Goal: Task Accomplishment & Management: Manage account settings

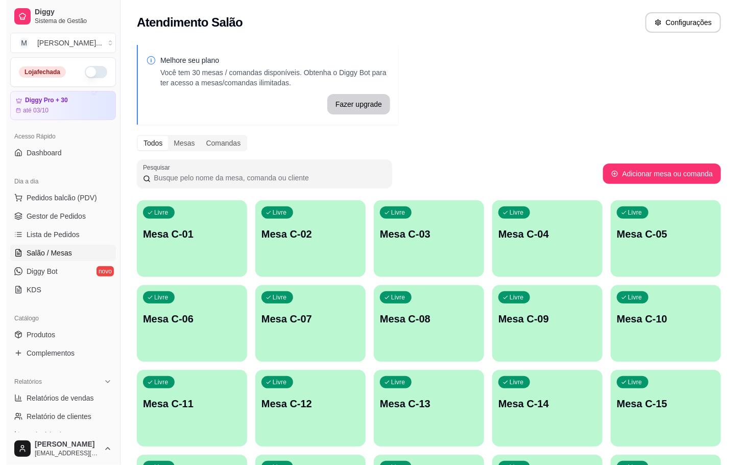
scroll to position [277, 0]
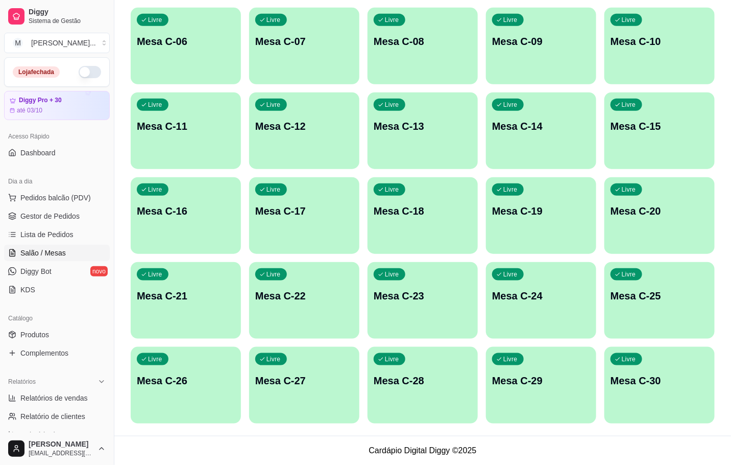
drag, startPoint x: 678, startPoint y: 256, endPoint x: 665, endPoint y: 310, distance: 54.6
click at [681, 259] on div "Livre Mesa C-01 Livre Mesa C-02 Livre Mesa C-03 Livre Mesa C-04 Livre Mesa C-05…" at bounding box center [423, 173] width 584 height 501
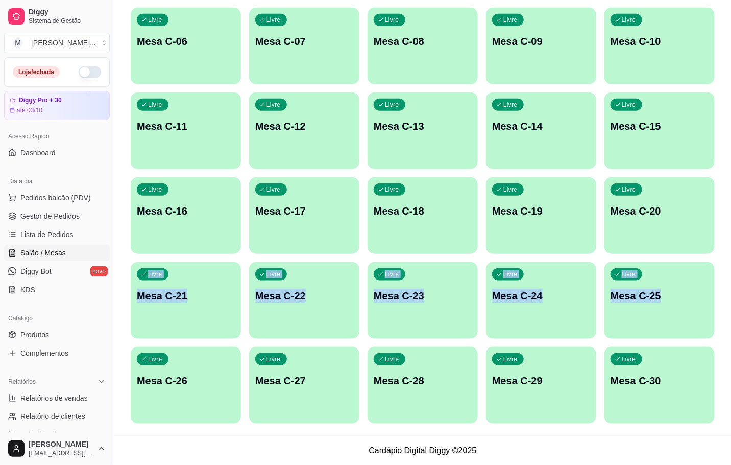
click at [662, 317] on div "Livre Mesa C-25" at bounding box center [660, 294] width 110 height 64
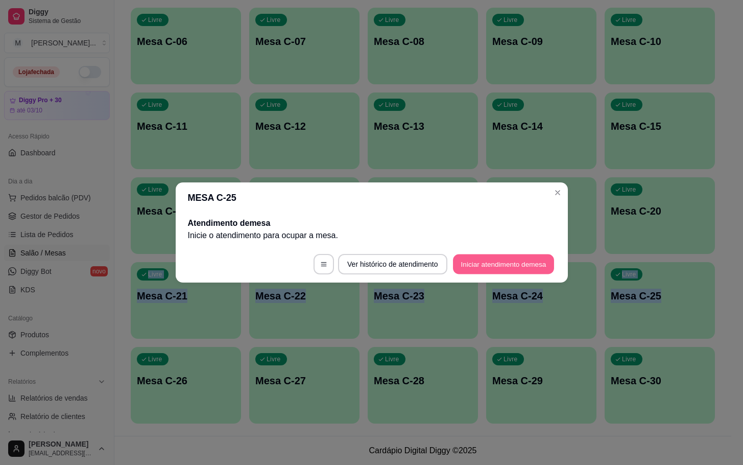
click at [462, 256] on button "Iniciar atendimento de mesa" at bounding box center [503, 264] width 101 height 20
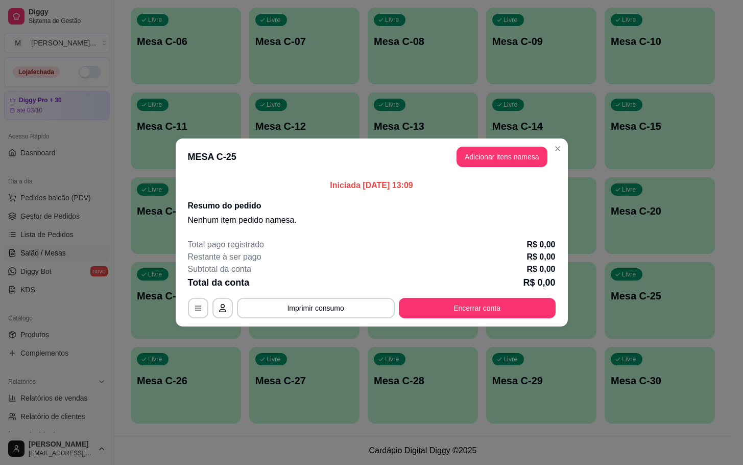
drag, startPoint x: 498, startPoint y: 144, endPoint x: 489, endPoint y: 162, distance: 20.8
click at [500, 144] on header "MESA C-25 Adicionar itens na mesa" at bounding box center [372, 156] width 392 height 37
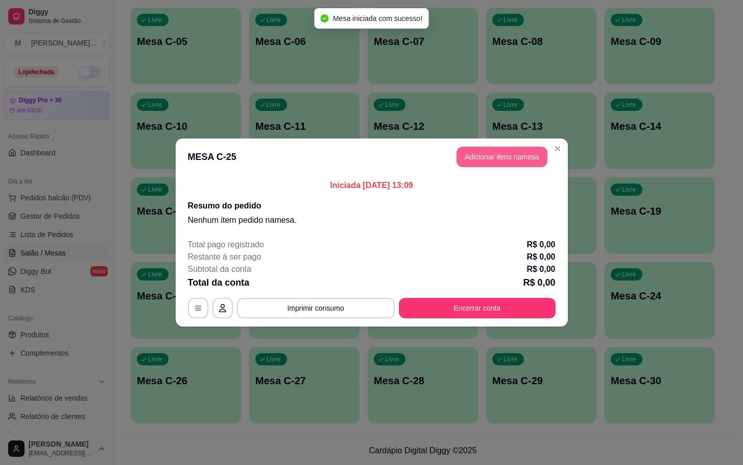
click at [494, 157] on button "Adicionar itens na mesa" at bounding box center [502, 157] width 91 height 20
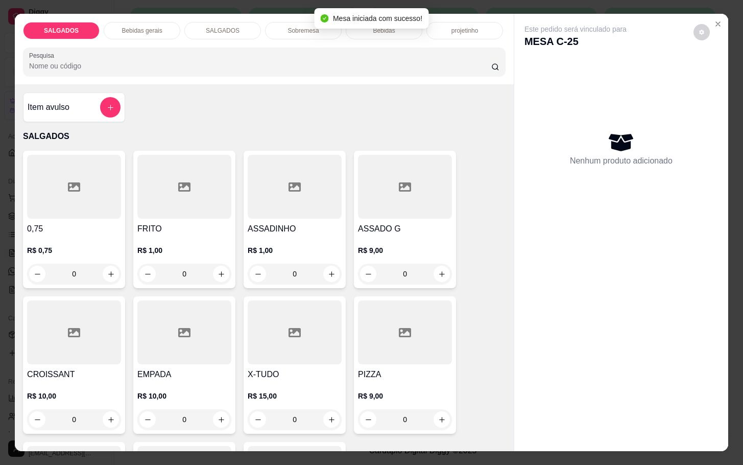
click at [194, 178] on div at bounding box center [184, 187] width 94 height 64
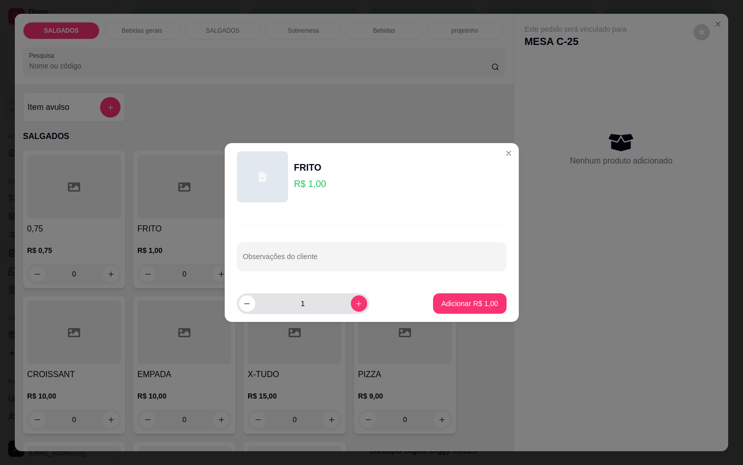
click at [344, 310] on div "1" at bounding box center [303, 303] width 128 height 20
click at [355, 305] on icon "increase-product-quantity" at bounding box center [359, 304] width 8 height 8
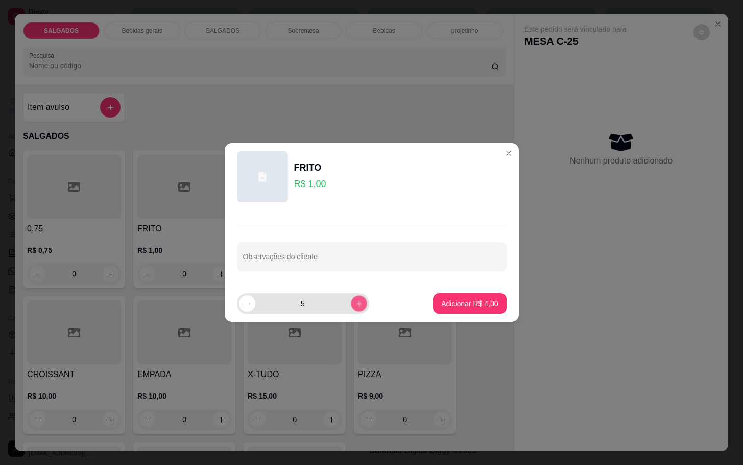
click at [355, 305] on icon "increase-product-quantity" at bounding box center [359, 304] width 8 height 8
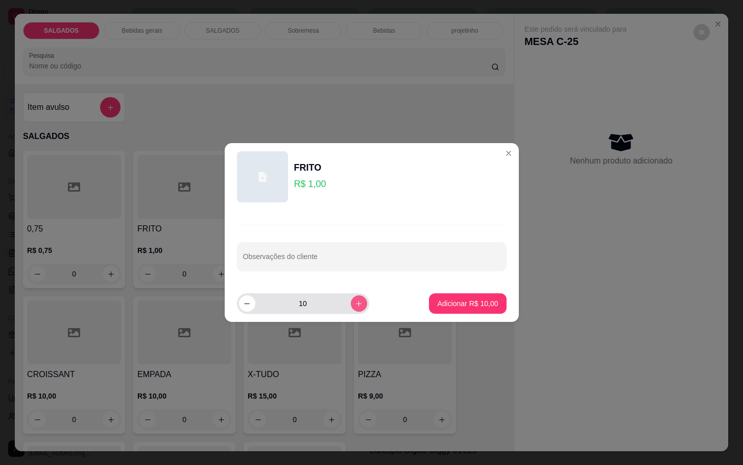
click at [355, 305] on icon "increase-product-quantity" at bounding box center [359, 304] width 8 height 8
type input "11"
click at [429, 303] on button "Adicionar R$ 11,00" at bounding box center [467, 303] width 77 height 20
type input "11"
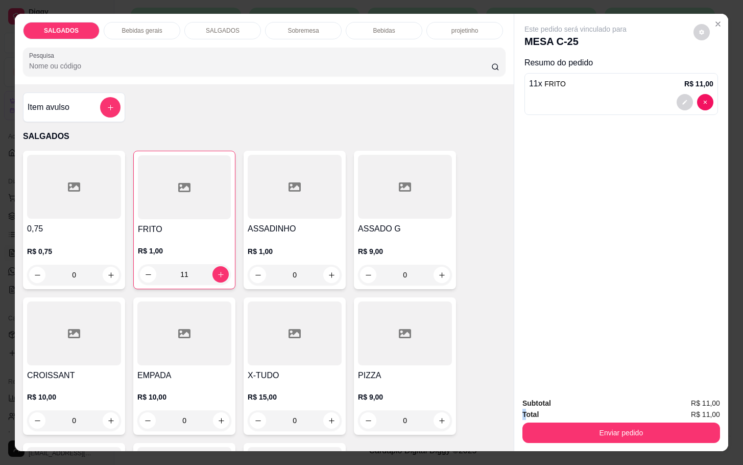
click at [523, 414] on div "Subtotal R$ 11,00 Total R$ 11,00 Enviar pedido" at bounding box center [622, 419] width 198 height 45
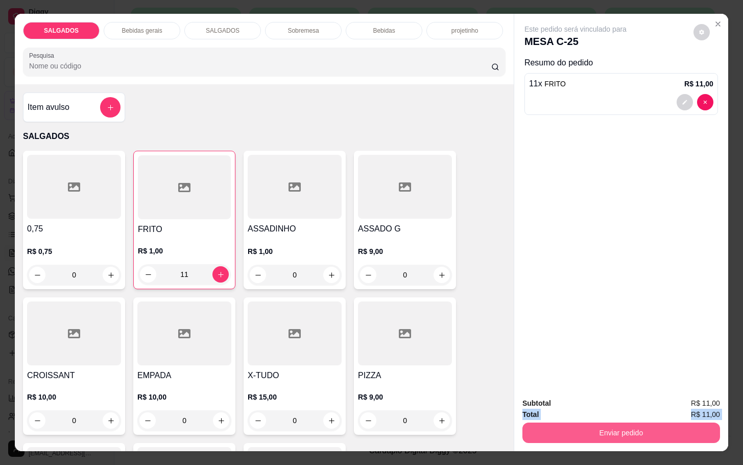
click at [523, 422] on button "Enviar pedido" at bounding box center [622, 432] width 198 height 20
click at [539, 399] on button "Não registrar e enviar pedido" at bounding box center [586, 401] width 106 height 19
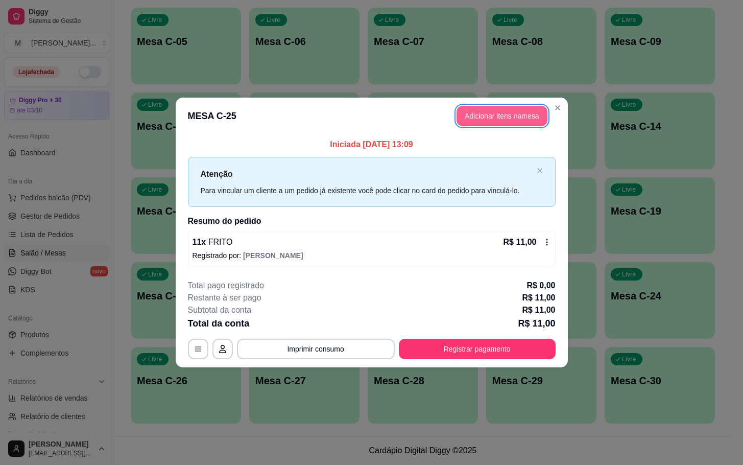
click at [531, 120] on button "Adicionar itens na mesa" at bounding box center [502, 116] width 91 height 20
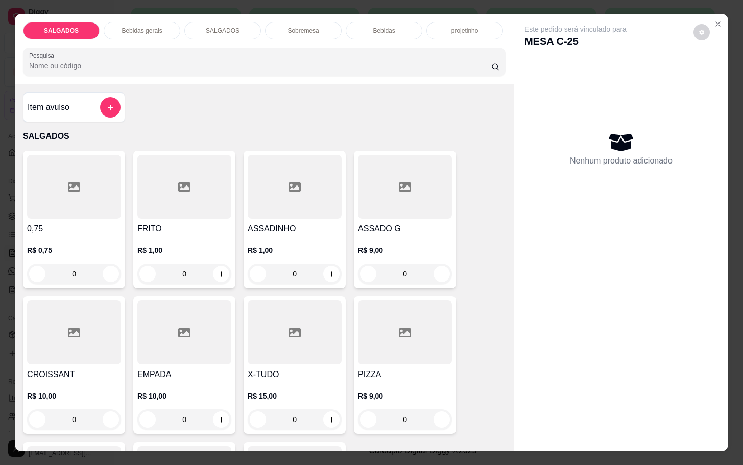
click at [143, 27] on p "Bebidas gerais" at bounding box center [142, 31] width 40 height 8
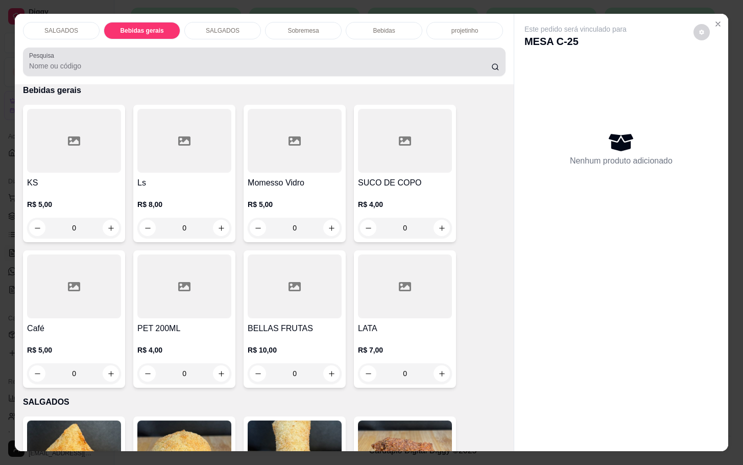
scroll to position [25, 0]
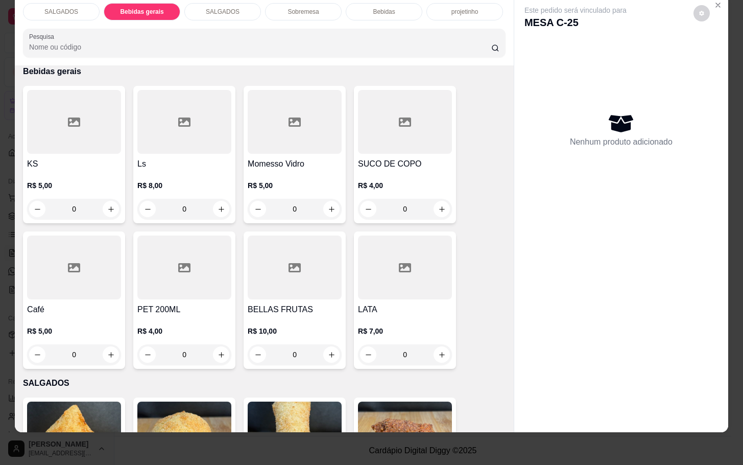
click at [184, 140] on div at bounding box center [184, 122] width 94 height 64
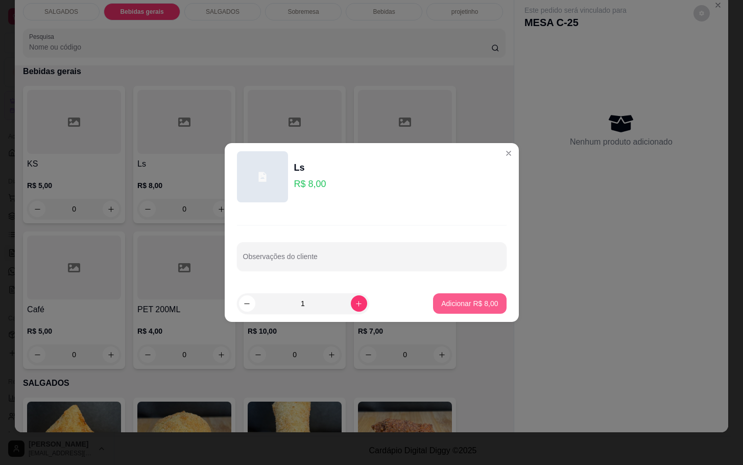
click at [439, 310] on button "Adicionar R$ 8,00" at bounding box center [469, 303] width 73 height 20
type input "1"
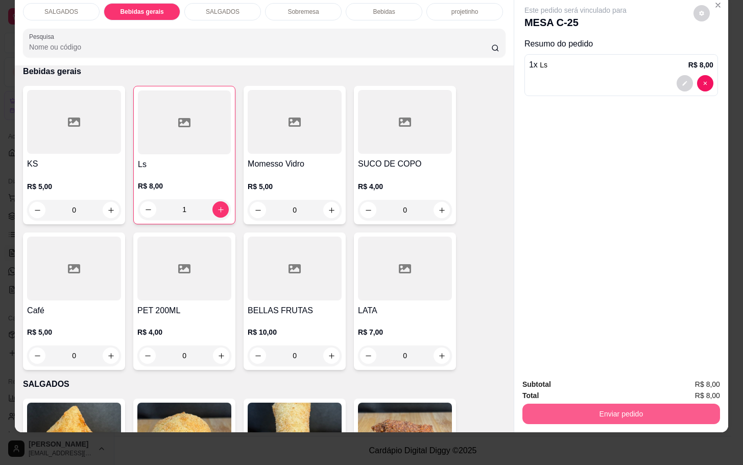
click at [644, 403] on button "Enviar pedido" at bounding box center [622, 413] width 198 height 20
click at [636, 381] on button "Não registrar e enviar pedido" at bounding box center [586, 377] width 106 height 19
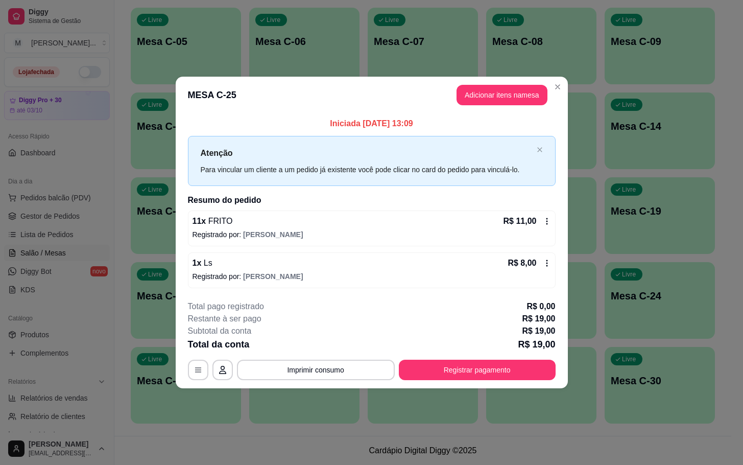
click at [564, 293] on section "**********" at bounding box center [372, 232] width 392 height 311
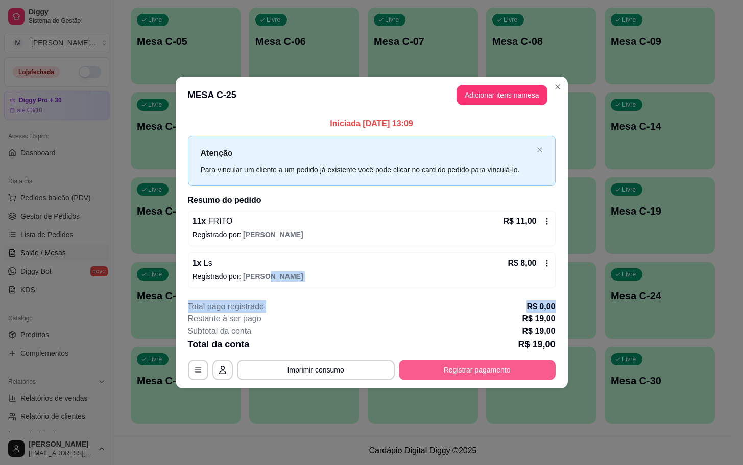
click at [511, 376] on button "Registrar pagamento" at bounding box center [477, 370] width 157 height 20
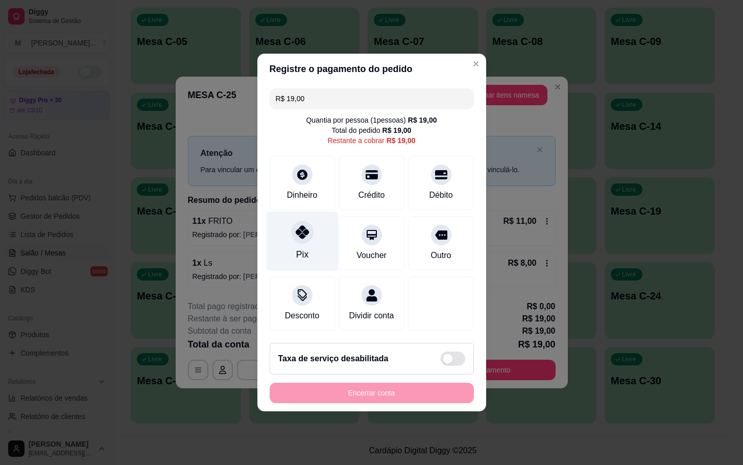
click at [308, 236] on div "Pix" at bounding box center [302, 241] width 72 height 60
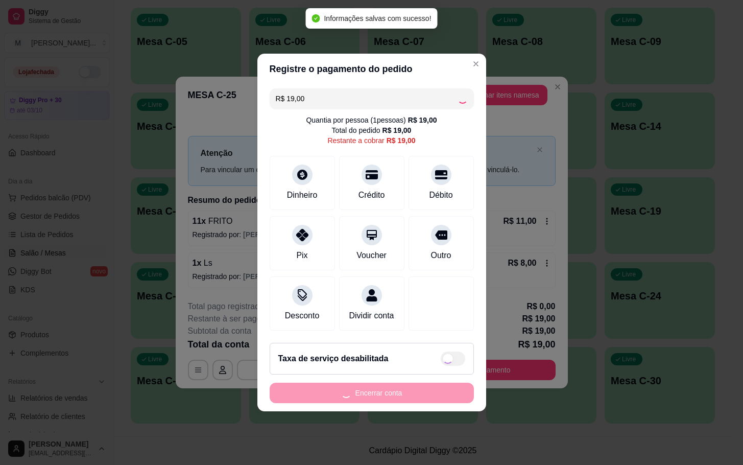
type input "R$ 0,00"
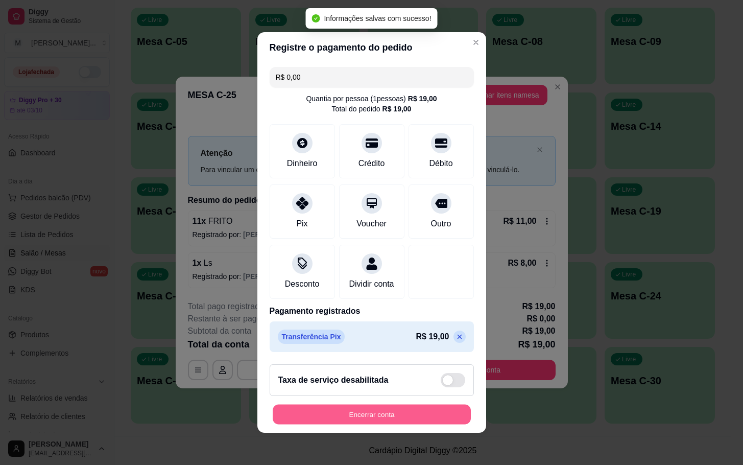
click at [361, 424] on button "Encerrar conta" at bounding box center [372, 415] width 198 height 20
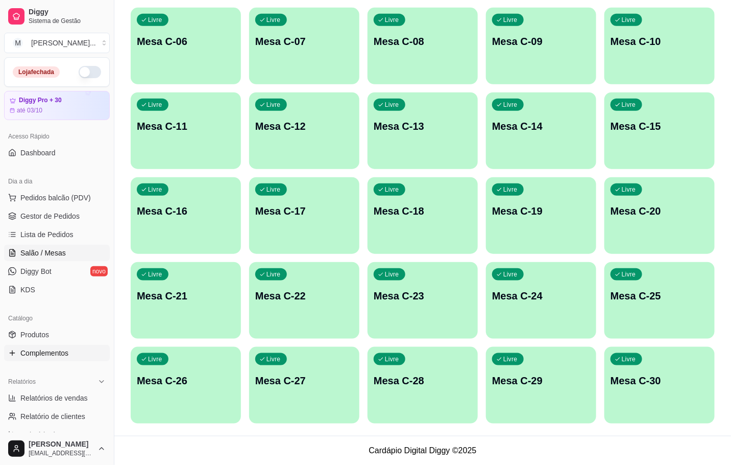
drag, startPoint x: 53, startPoint y: 349, endPoint x: 39, endPoint y: 348, distance: 13.9
click at [641, 274] on div "Livre" at bounding box center [627, 274] width 32 height 12
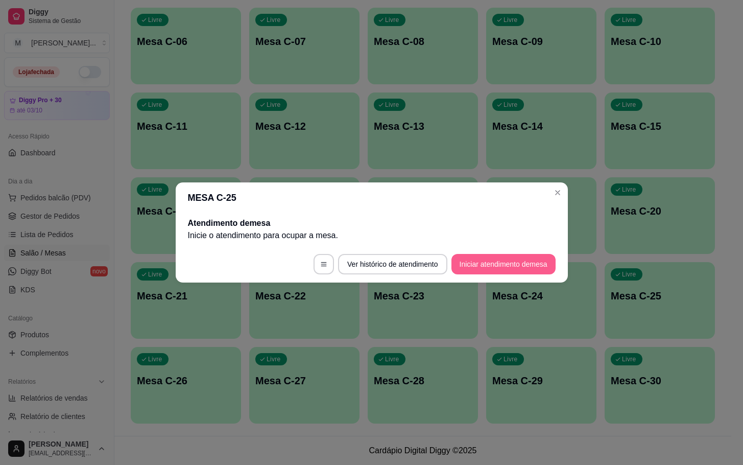
click at [467, 261] on button "Iniciar atendimento de mesa" at bounding box center [504, 264] width 104 height 20
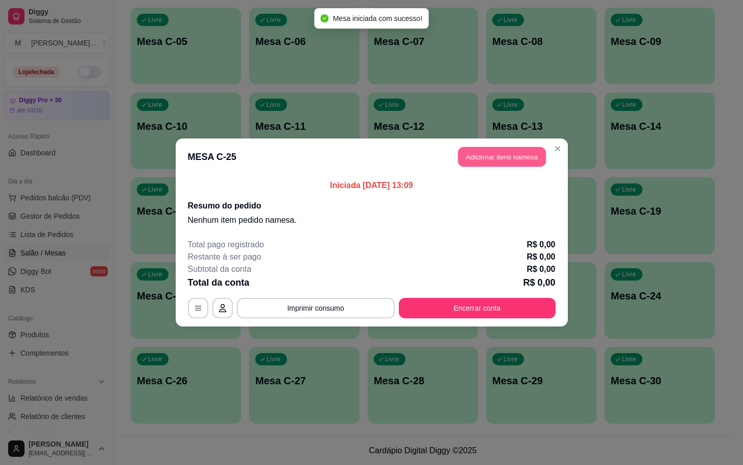
click at [485, 158] on button "Adicionar itens na mesa" at bounding box center [502, 157] width 88 height 20
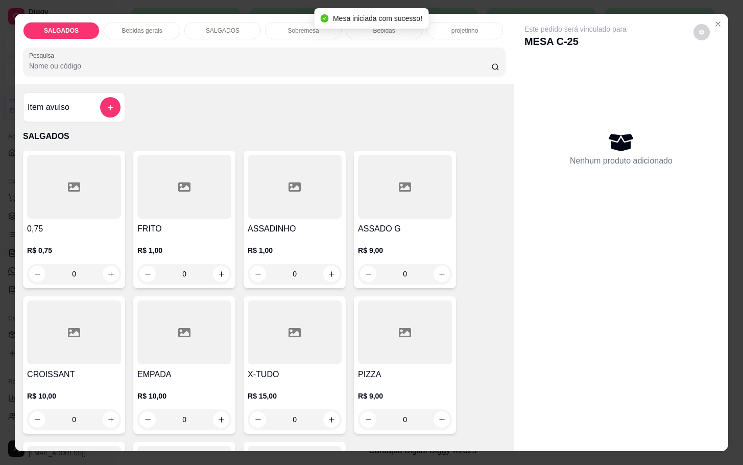
click at [199, 264] on input "0" at bounding box center [184, 274] width 57 height 20
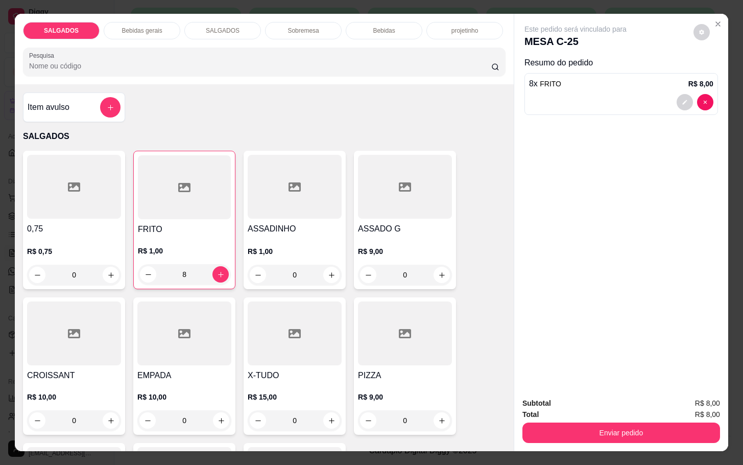
scroll to position [460, 0]
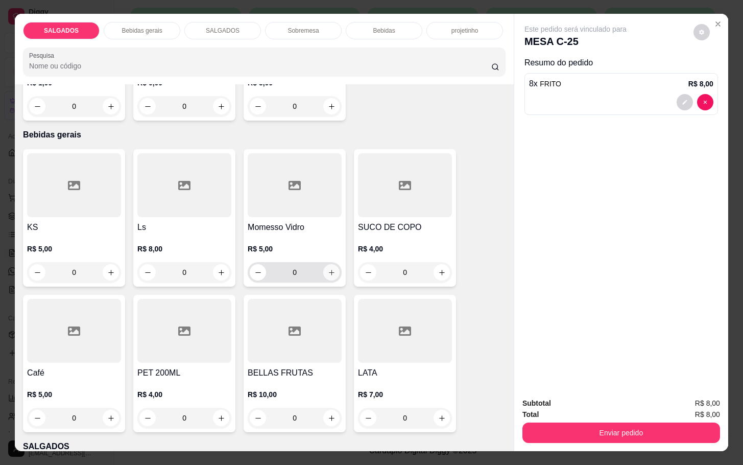
type input "8"
click at [328, 269] on icon "increase-product-quantity" at bounding box center [332, 273] width 8 height 8
type input "1"
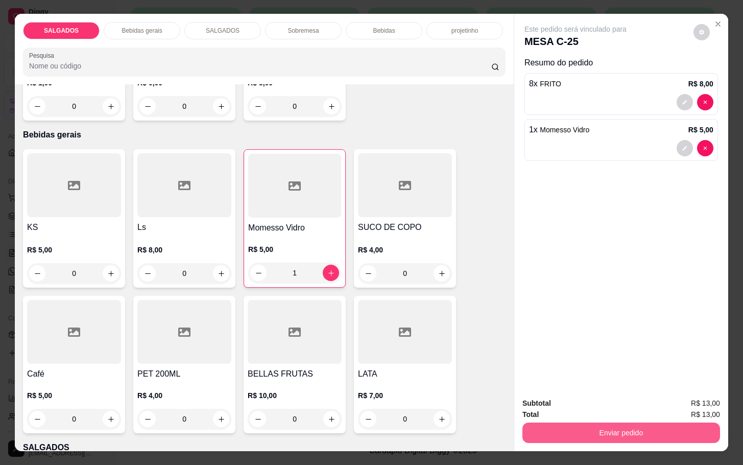
click at [613, 428] on button "Enviar pedido" at bounding box center [622, 432] width 198 height 20
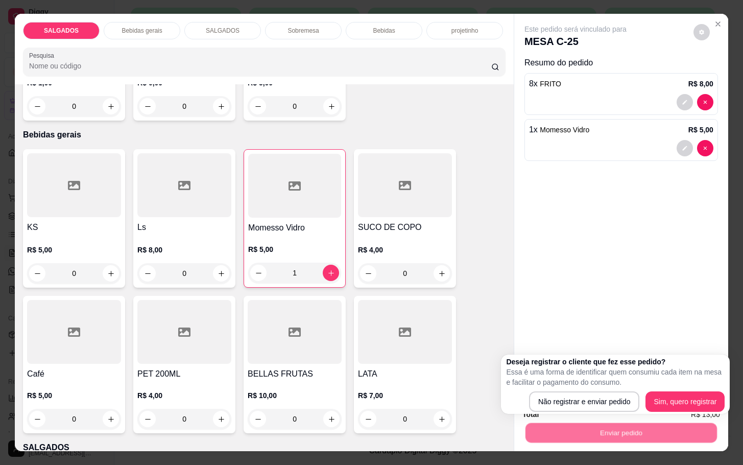
click at [592, 389] on div "Deseja registrar o cliente que fez esse pedido? Essa é uma forma de identificar…" at bounding box center [615, 384] width 219 height 55
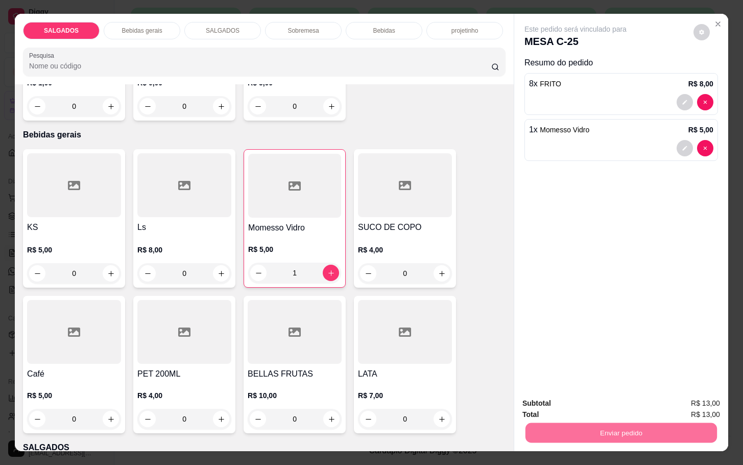
click at [597, 400] on button "Não registrar e enviar pedido" at bounding box center [585, 401] width 103 height 19
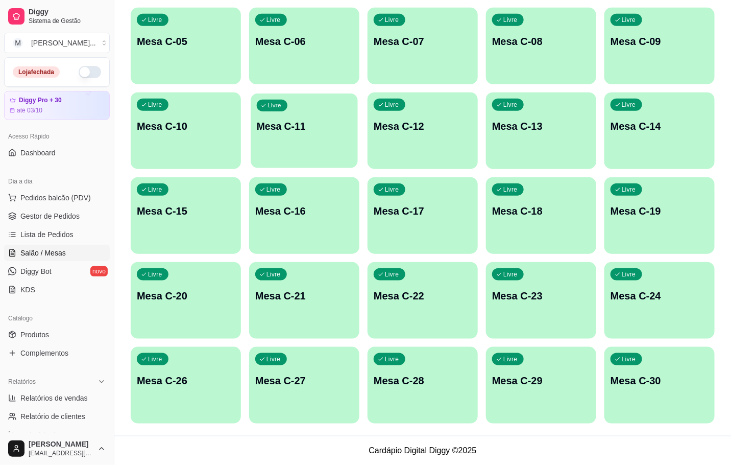
click at [337, 144] on div "Livre Mesa C-11" at bounding box center [304, 124] width 107 height 62
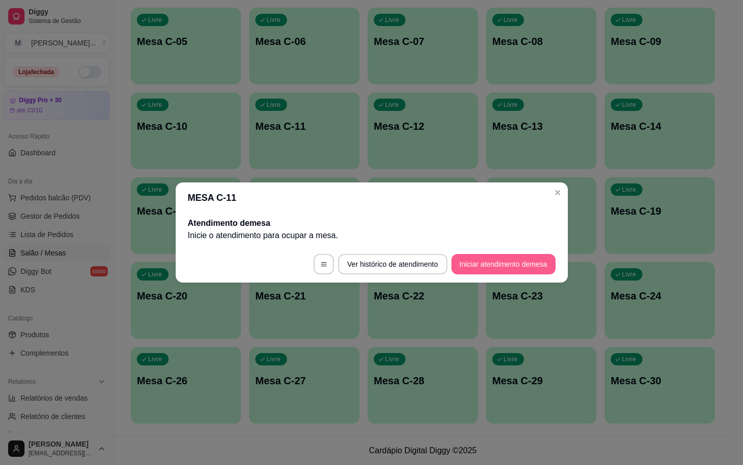
click at [477, 261] on button "Iniciar atendimento de mesa" at bounding box center [504, 264] width 104 height 20
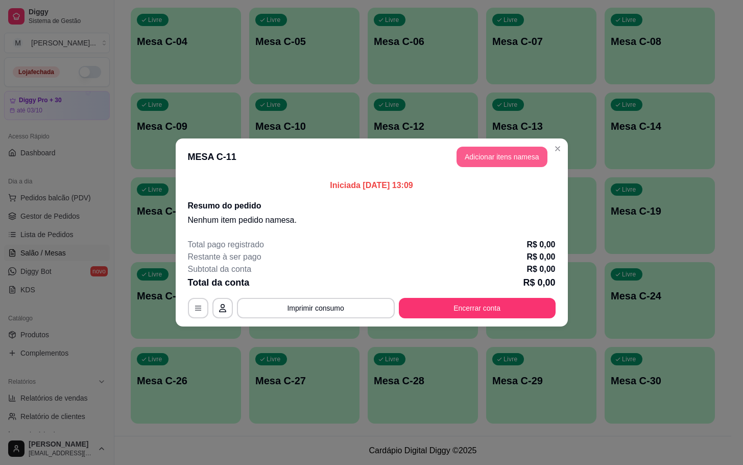
click at [503, 160] on button "Adicionar itens na mesa" at bounding box center [502, 157] width 91 height 20
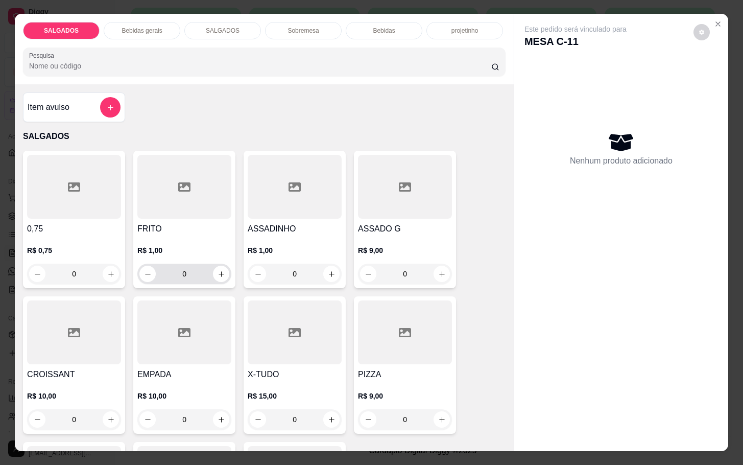
click at [196, 275] on input "0" at bounding box center [184, 274] width 57 height 20
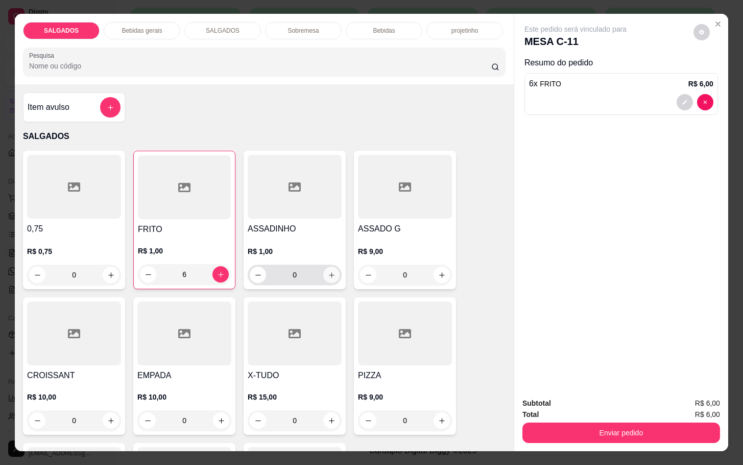
type input "6"
click at [328, 271] on icon "increase-product-quantity" at bounding box center [332, 275] width 8 height 8
type input "1"
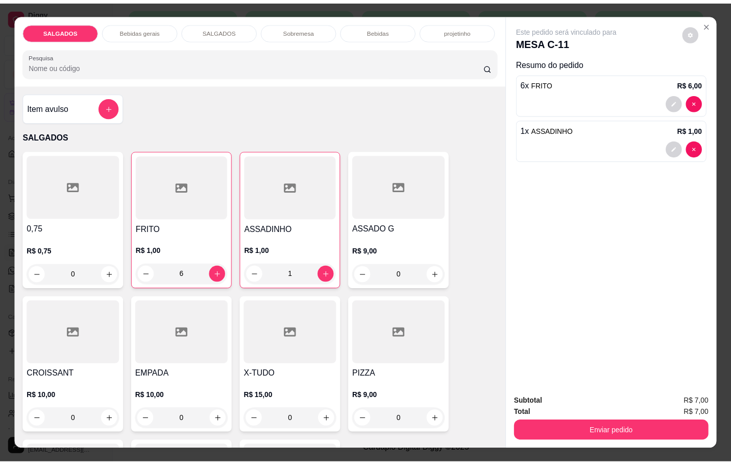
scroll to position [306, 0]
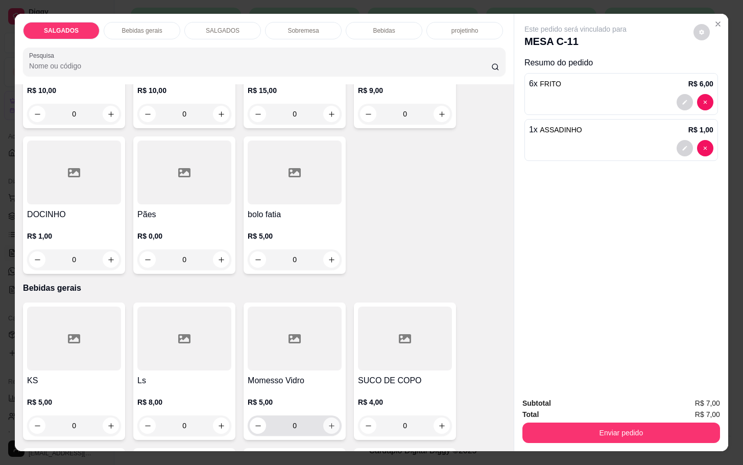
click at [328, 424] on icon "increase-product-quantity" at bounding box center [332, 426] width 8 height 8
type input "1"
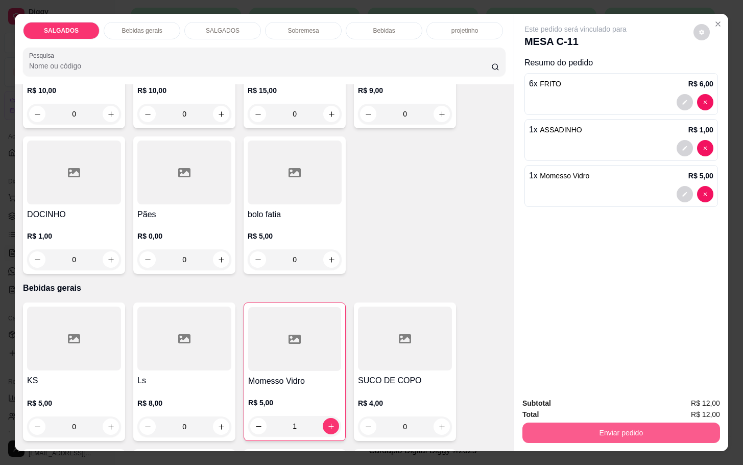
click at [553, 423] on button "Enviar pedido" at bounding box center [622, 432] width 198 height 20
click at [562, 400] on button "Não registrar e enviar pedido" at bounding box center [585, 401] width 103 height 19
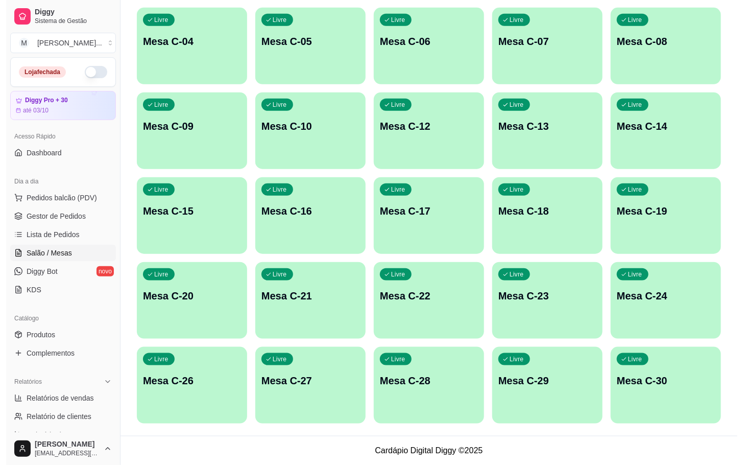
scroll to position [48, 0]
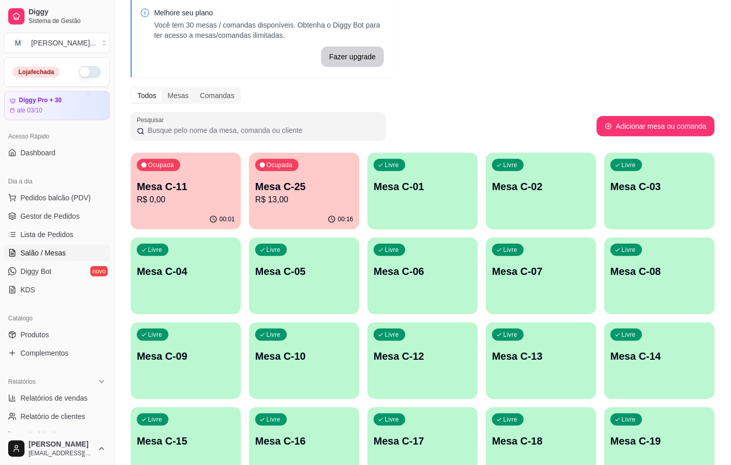
click at [322, 200] on p "R$ 13,00" at bounding box center [304, 200] width 98 height 12
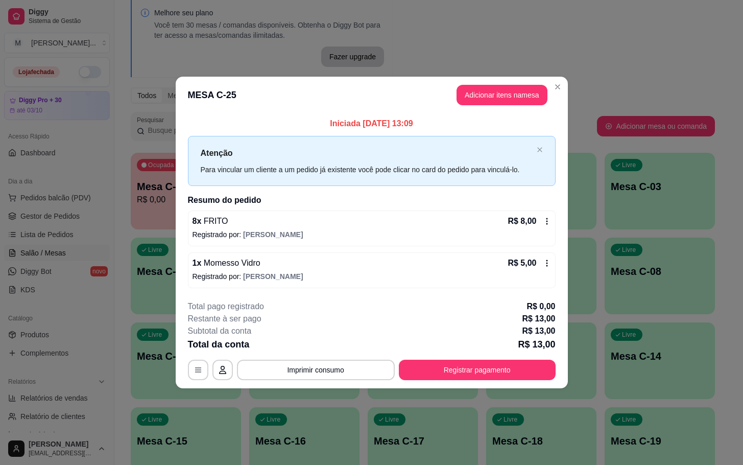
click at [443, 356] on div "**********" at bounding box center [372, 340] width 368 height 80
click at [448, 374] on button "Registrar pagamento" at bounding box center [477, 370] width 157 height 20
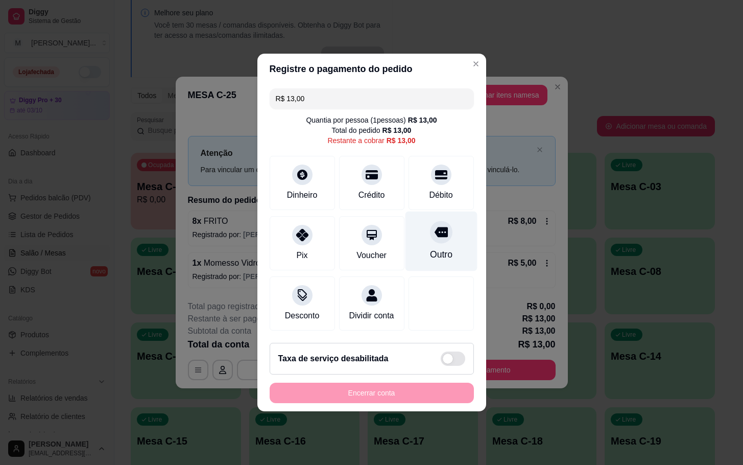
click at [440, 227] on div at bounding box center [441, 232] width 22 height 22
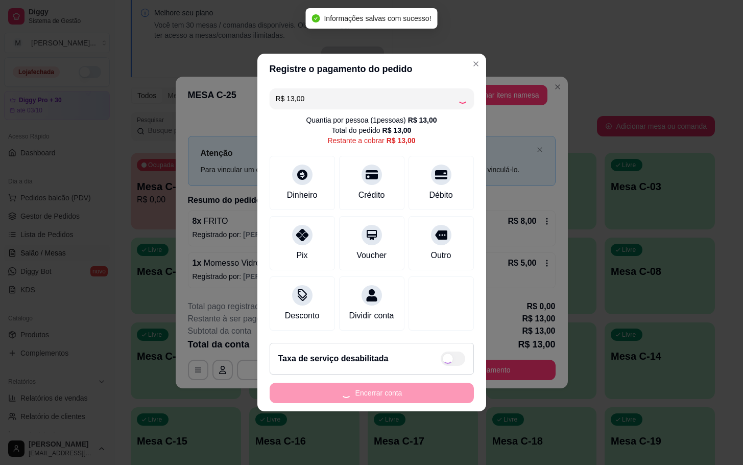
type input "R$ 0,00"
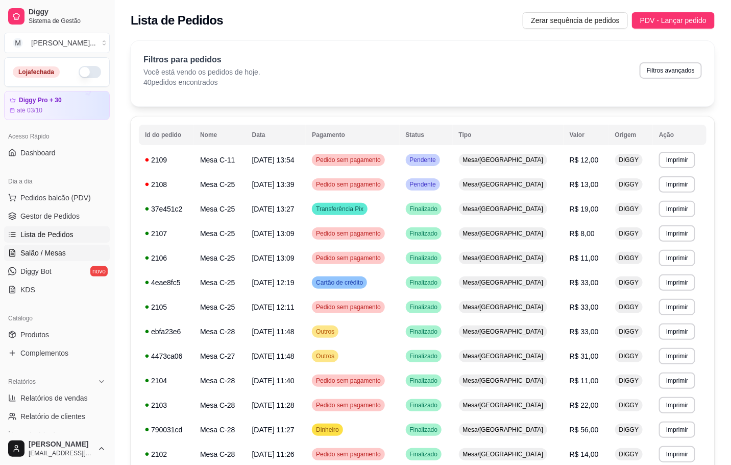
click at [38, 258] on span "Salão / Mesas" at bounding box center [42, 253] width 45 height 10
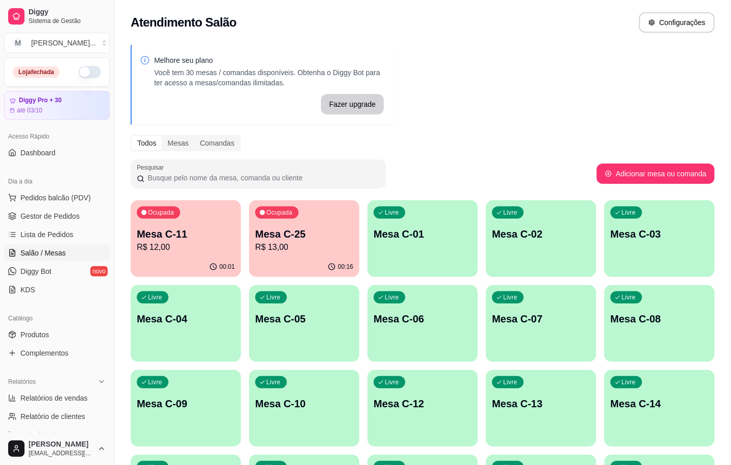
click at [353, 246] on div "Ocupada Mesa C-25 R$ 13,00" at bounding box center [304, 228] width 110 height 57
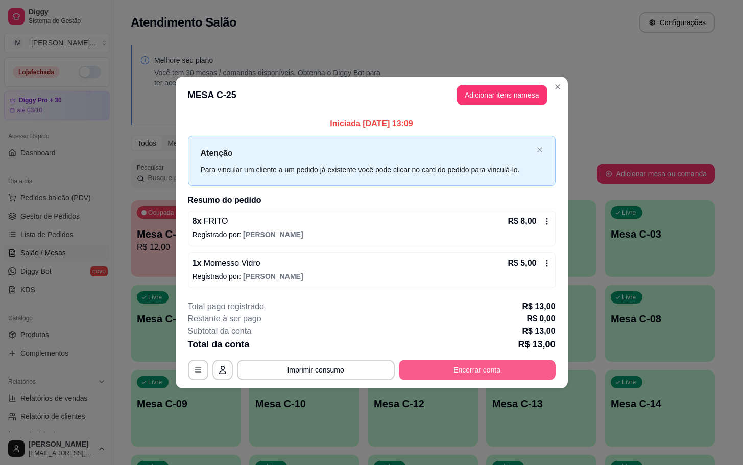
click at [420, 362] on button "Encerrar conta" at bounding box center [477, 370] width 157 height 20
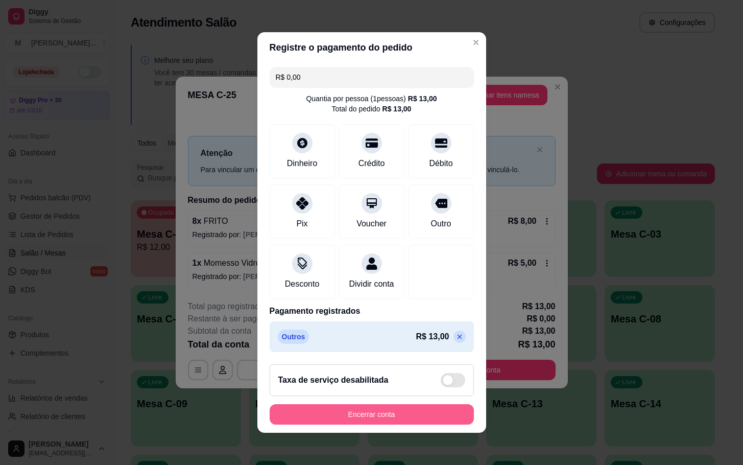
click at [399, 424] on button "Encerrar conta" at bounding box center [372, 414] width 204 height 20
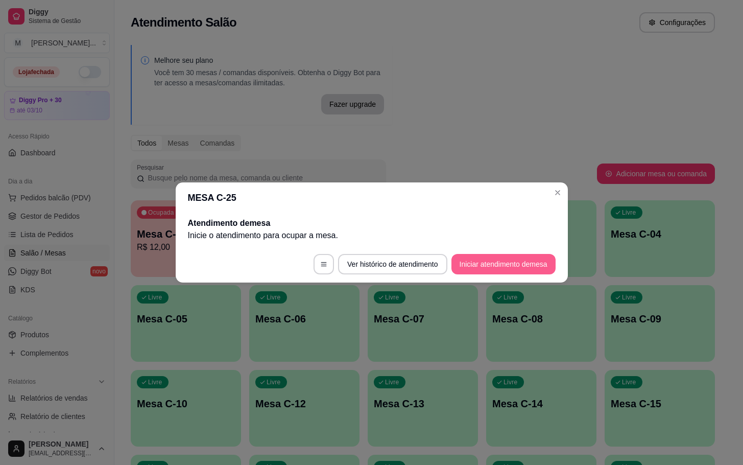
click at [478, 252] on footer "Ver histórico de atendimento Iniciar atendimento de mesa" at bounding box center [372, 264] width 392 height 37
click at [489, 270] on button "Iniciar atendimento de mesa" at bounding box center [503, 264] width 101 height 20
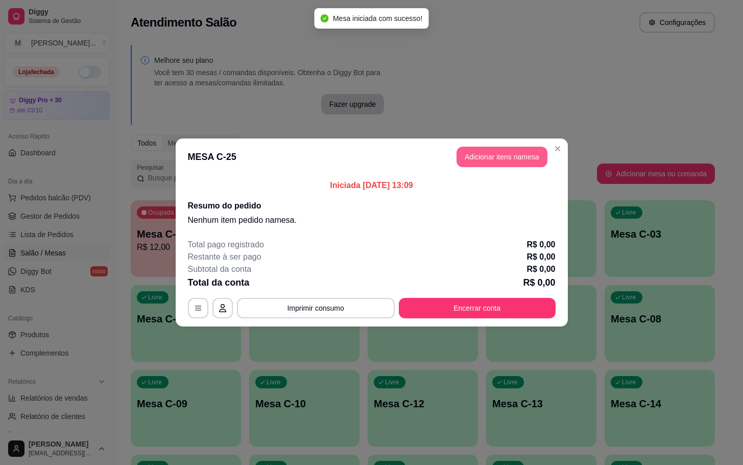
click at [488, 161] on button "Adicionar itens na mesa" at bounding box center [502, 157] width 91 height 20
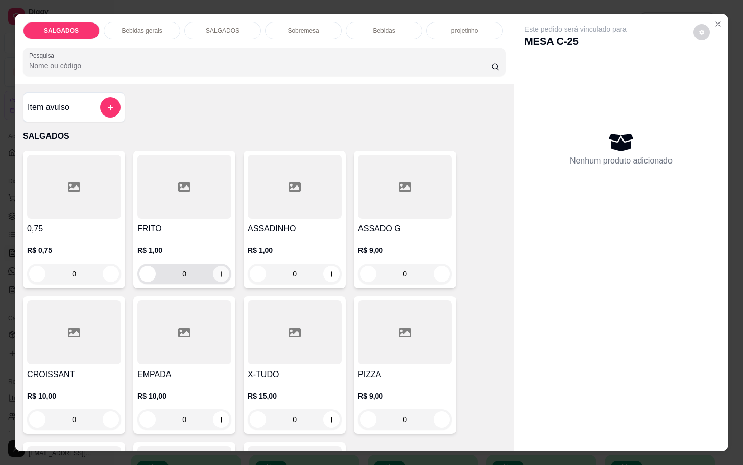
click at [213, 271] on button "increase-product-quantity" at bounding box center [221, 274] width 16 height 16
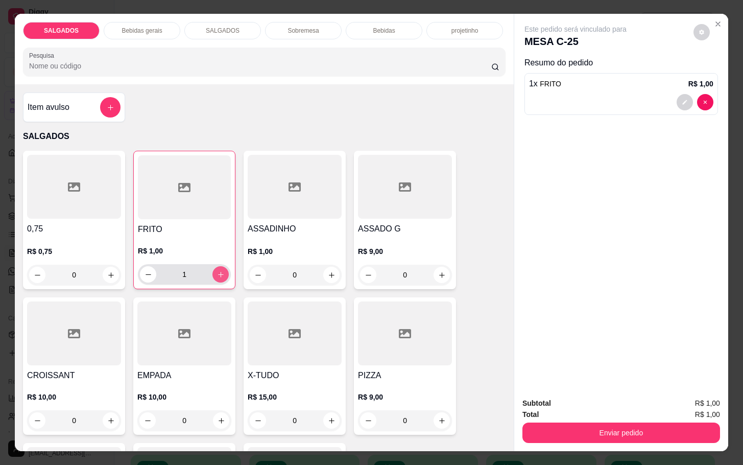
click at [217, 271] on icon "increase-product-quantity" at bounding box center [221, 275] width 8 height 8
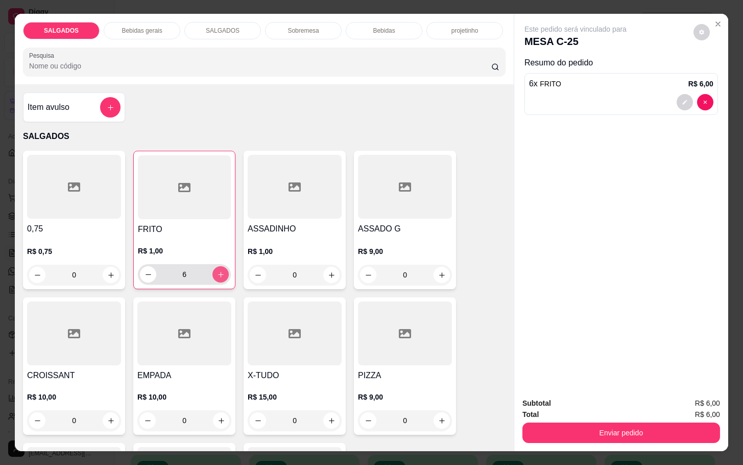
click at [217, 271] on icon "increase-product-quantity" at bounding box center [221, 275] width 8 height 8
type input "10"
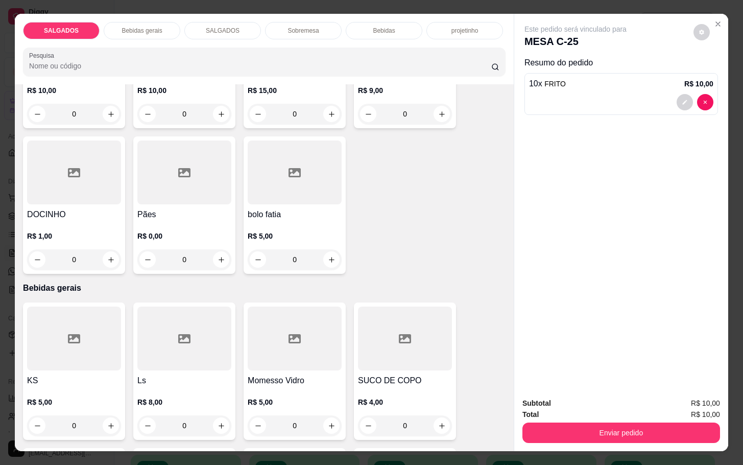
scroll to position [460, 0]
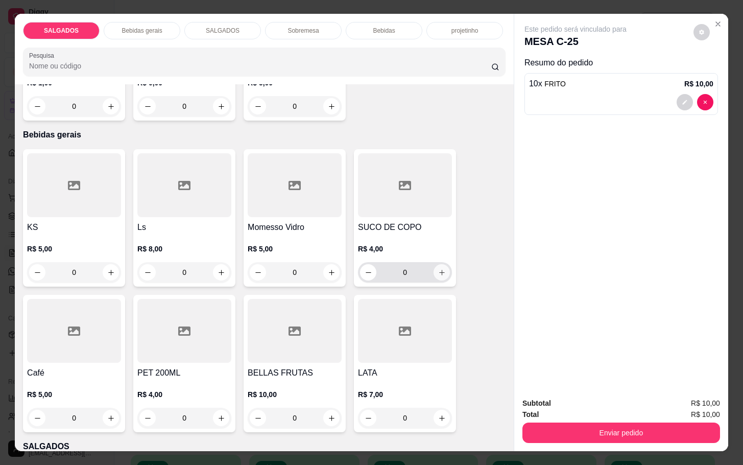
click at [436, 273] on button "increase-product-quantity" at bounding box center [442, 272] width 16 height 16
type input "1"
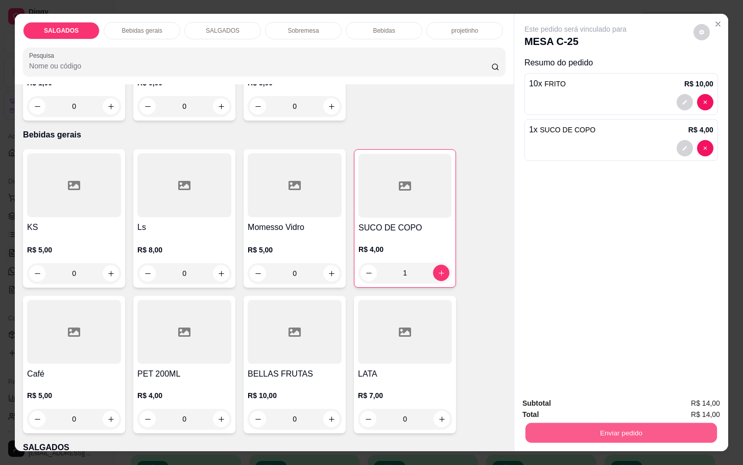
click at [534, 428] on button "Enviar pedido" at bounding box center [622, 432] width 192 height 20
click at [550, 408] on button "Não registrar e enviar pedido" at bounding box center [586, 401] width 106 height 19
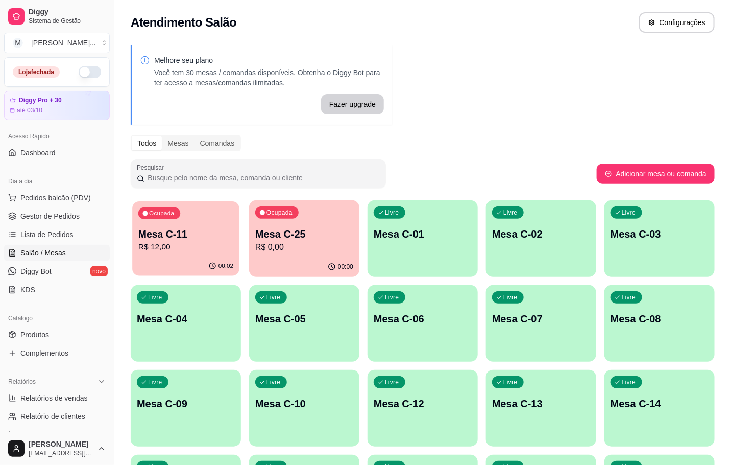
click at [192, 257] on div "00:02" at bounding box center [185, 265] width 107 height 19
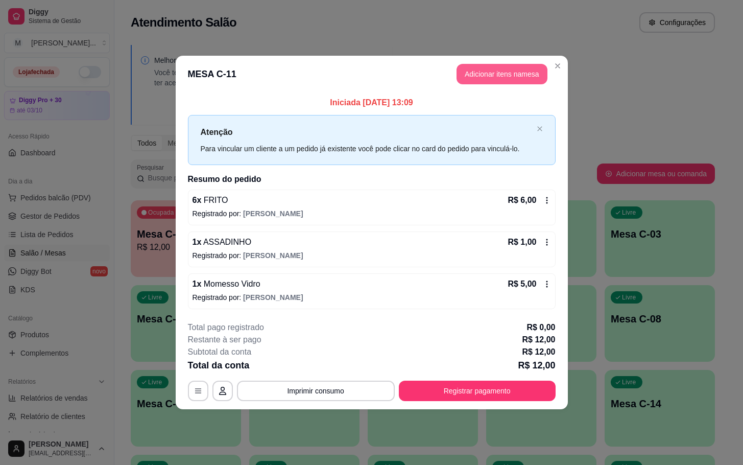
click at [500, 71] on button "Adicionar itens na mesa" at bounding box center [502, 74] width 91 height 20
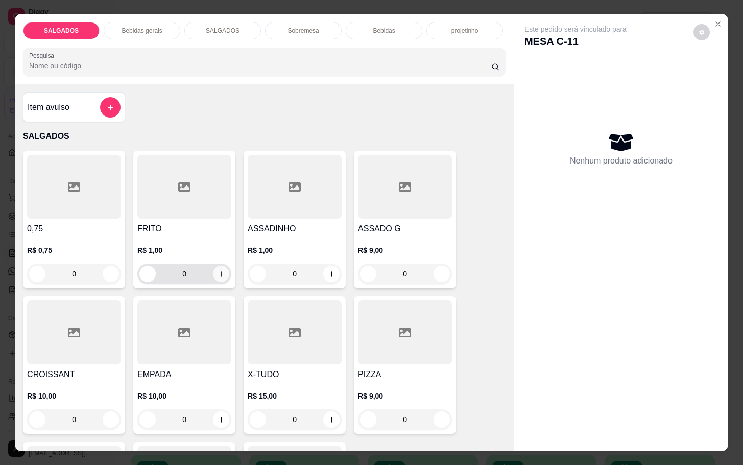
click at [218, 270] on icon "increase-product-quantity" at bounding box center [222, 274] width 8 height 8
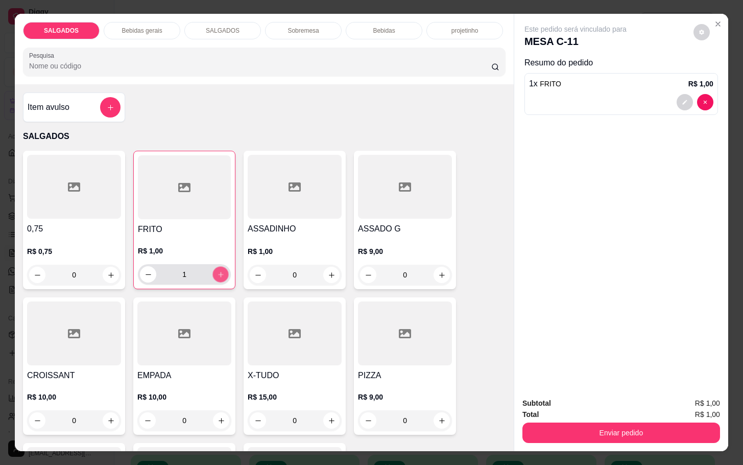
click at [217, 271] on icon "increase-product-quantity" at bounding box center [221, 275] width 8 height 8
type input "2"
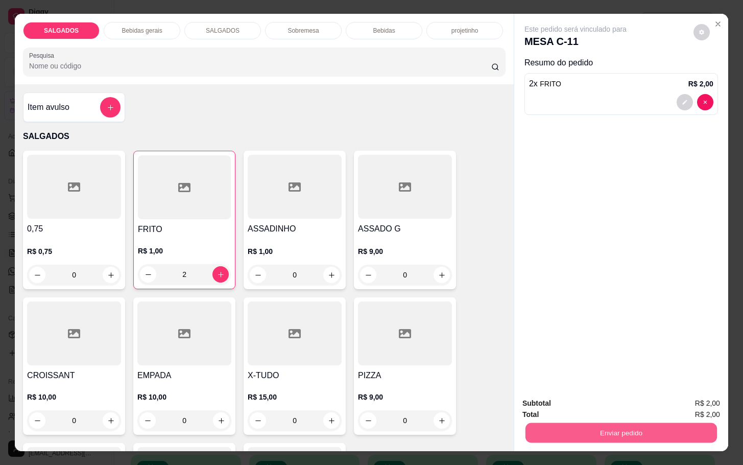
click at [569, 428] on button "Enviar pedido" at bounding box center [622, 432] width 192 height 20
click at [568, 396] on button "Não registrar e enviar pedido" at bounding box center [584, 401] width 111 height 20
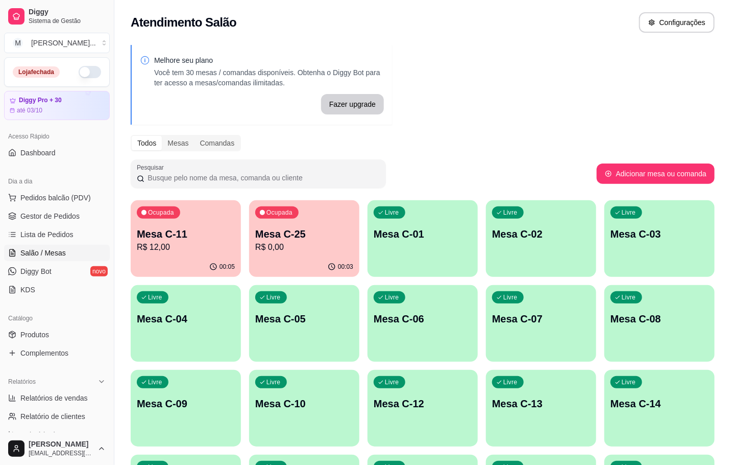
click at [310, 247] on p "R$ 0,00" at bounding box center [304, 247] width 98 height 12
click at [177, 238] on p "Mesa C-11" at bounding box center [186, 234] width 98 height 14
click at [156, 250] on p "R$ 12,00" at bounding box center [185, 247] width 95 height 12
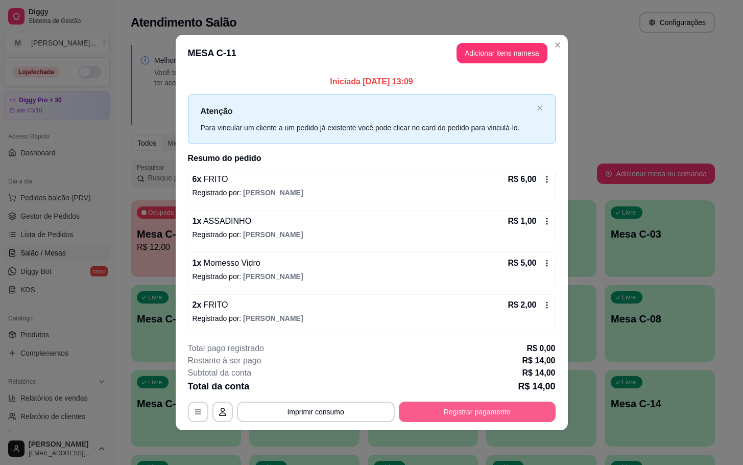
click at [450, 414] on button "Registrar pagamento" at bounding box center [477, 411] width 157 height 20
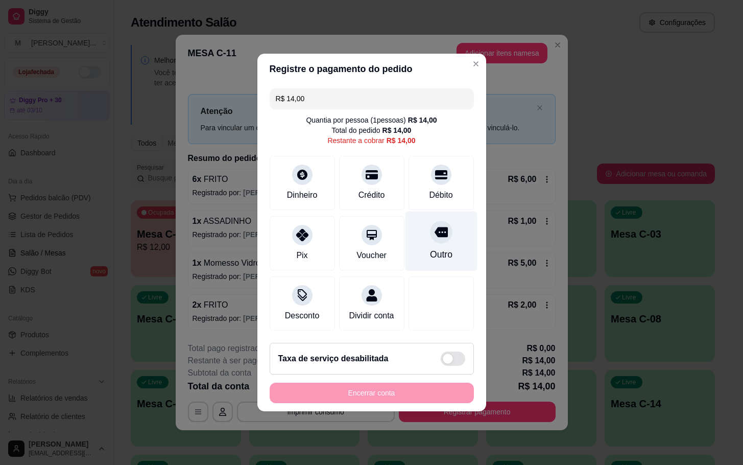
click at [420, 240] on div "Outro" at bounding box center [441, 241] width 72 height 60
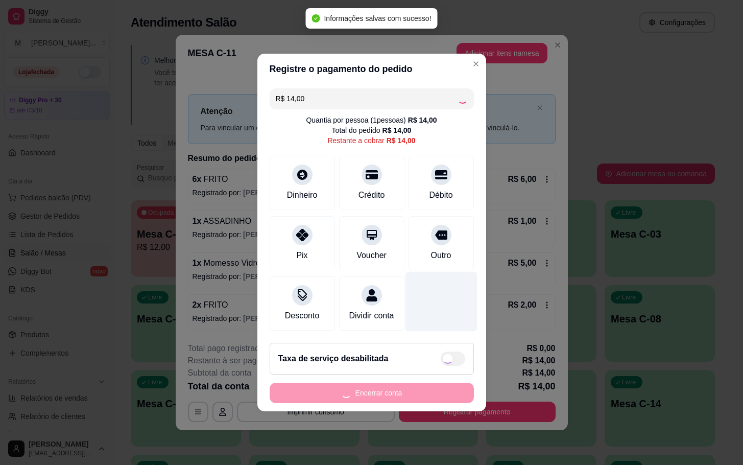
type input "R$ 0,00"
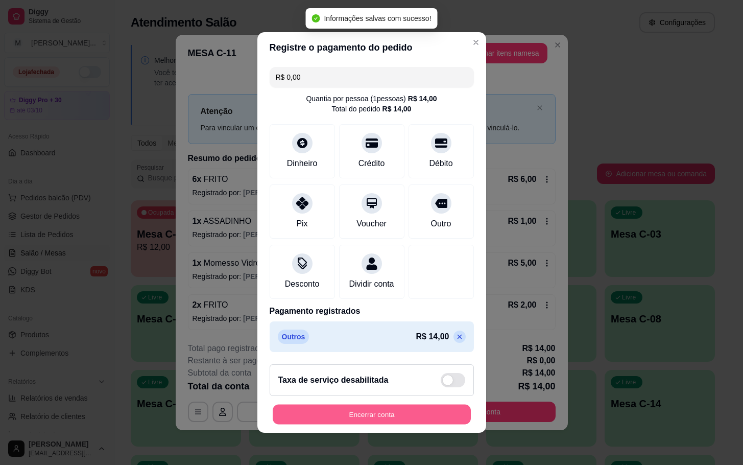
click at [428, 420] on button "Encerrar conta" at bounding box center [372, 415] width 198 height 20
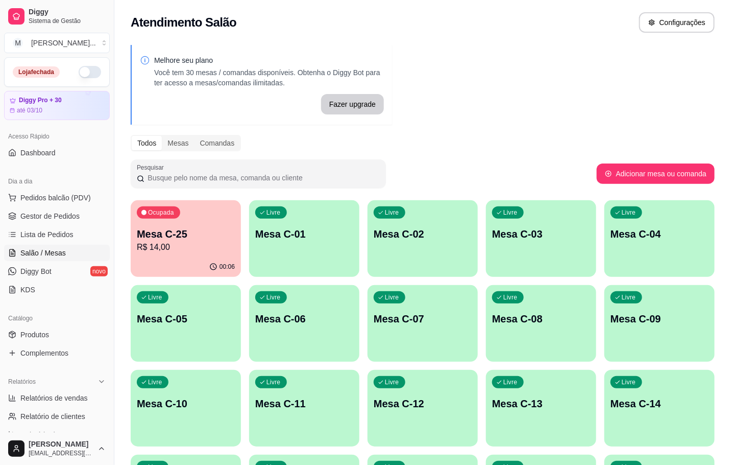
click at [280, 407] on p "Mesa C-11" at bounding box center [304, 403] width 98 height 14
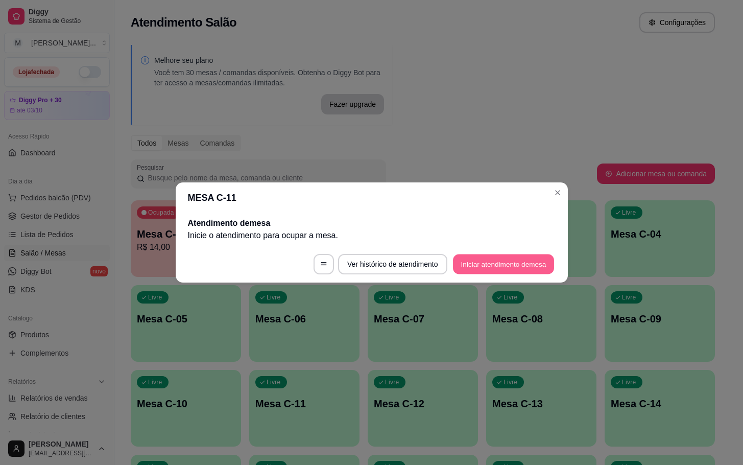
click at [498, 260] on button "Iniciar atendimento de mesa" at bounding box center [503, 264] width 101 height 20
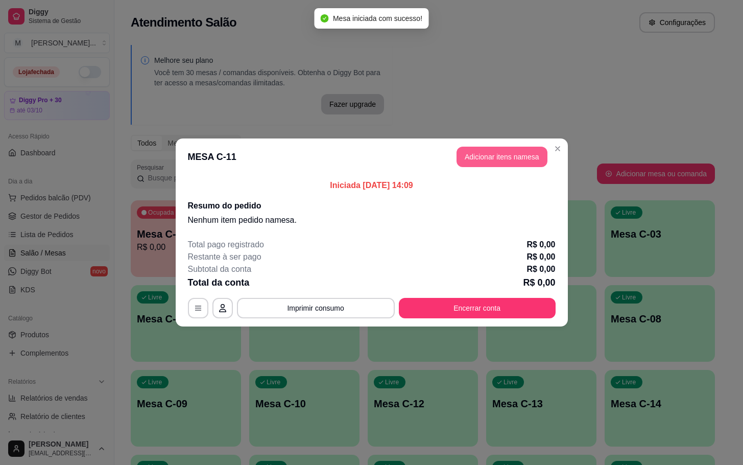
click at [481, 163] on button "Adicionar itens na mesa" at bounding box center [502, 157] width 91 height 20
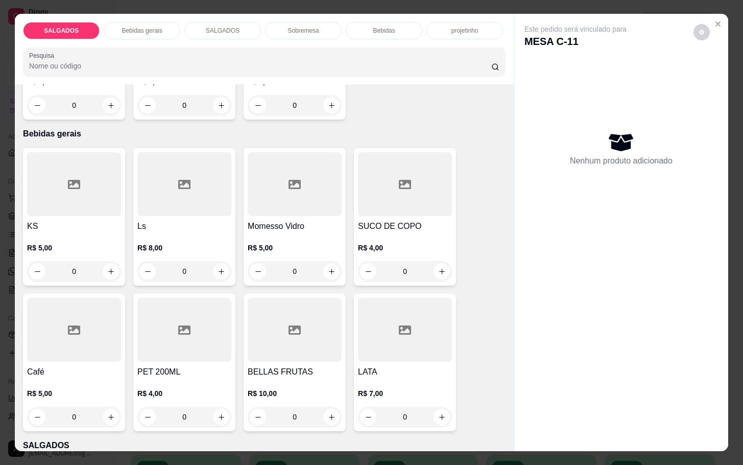
click at [44, 321] on div at bounding box center [74, 330] width 94 height 64
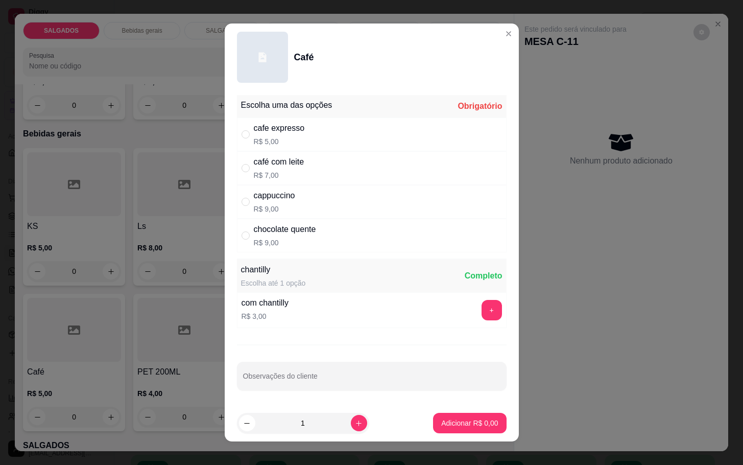
click at [262, 238] on div "chocolate quente R$ 9,00" at bounding box center [285, 235] width 62 height 25
radio input "true"
click at [467, 420] on p "Adicionar R$ 9,00" at bounding box center [469, 423] width 57 height 10
type input "1"
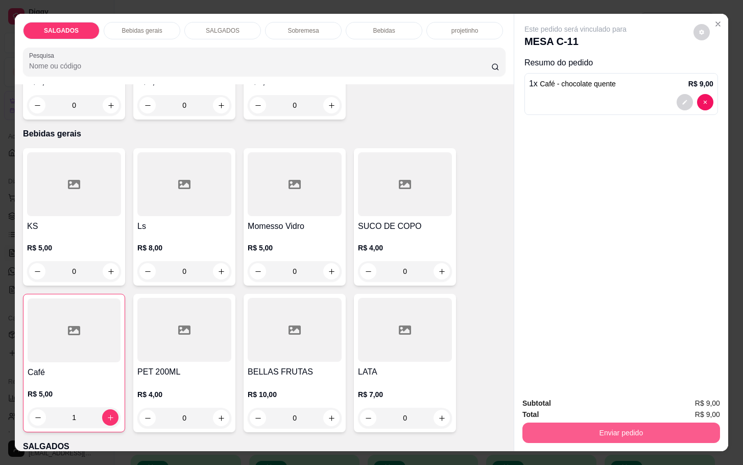
click at [604, 435] on button "Enviar pedido" at bounding box center [622, 432] width 198 height 20
click at [583, 399] on button "Não registrar e enviar pedido" at bounding box center [585, 401] width 103 height 19
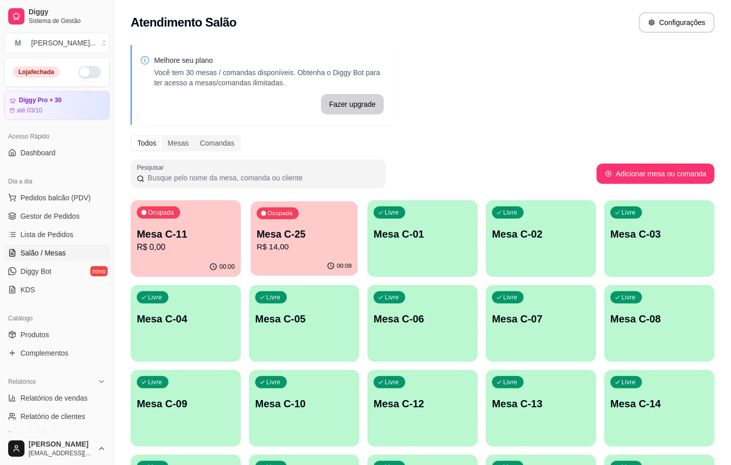
click at [279, 249] on p "R$ 14,00" at bounding box center [304, 247] width 95 height 12
click at [184, 246] on p "R$ 0,00" at bounding box center [186, 247] width 98 height 12
click at [180, 254] on div "Ocupada Mesa C-11 R$ 0,00" at bounding box center [186, 228] width 110 height 57
click at [151, 217] on div "Ocupada" at bounding box center [158, 212] width 43 height 12
click at [152, 215] on p "Ocupada" at bounding box center [161, 213] width 25 height 8
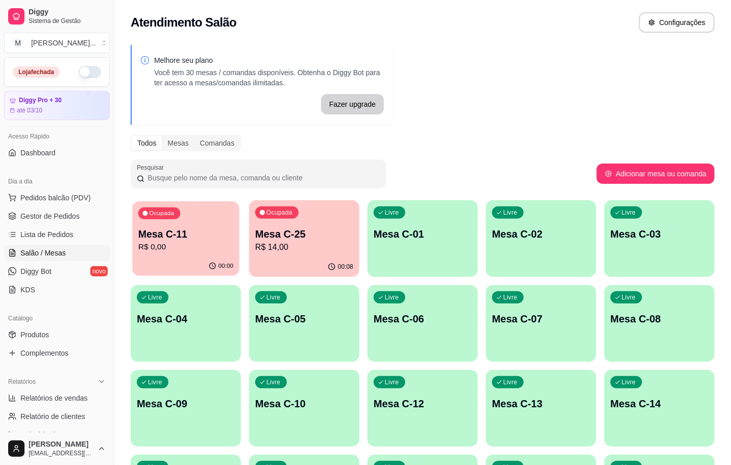
click at [152, 215] on p "Ocupada" at bounding box center [161, 213] width 25 height 8
click at [155, 254] on div "Ocupada Mesa C-11 R$ 0,00" at bounding box center [186, 228] width 110 height 57
click at [333, 233] on p "Mesa C-25" at bounding box center [304, 234] width 98 height 14
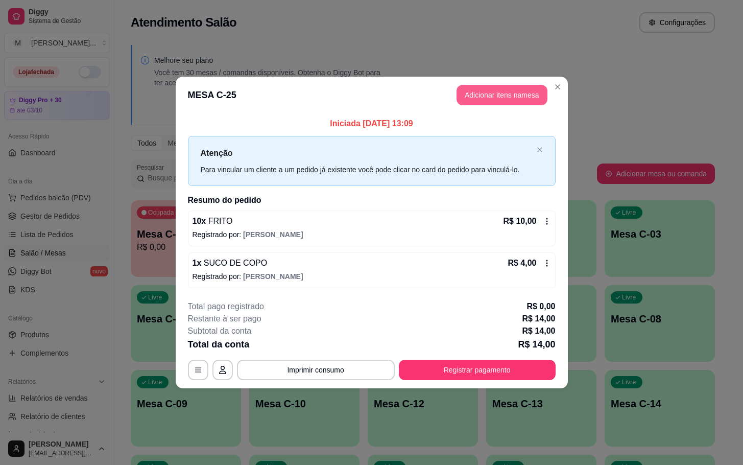
click at [472, 103] on button "Adicionar itens na mesa" at bounding box center [502, 95] width 91 height 20
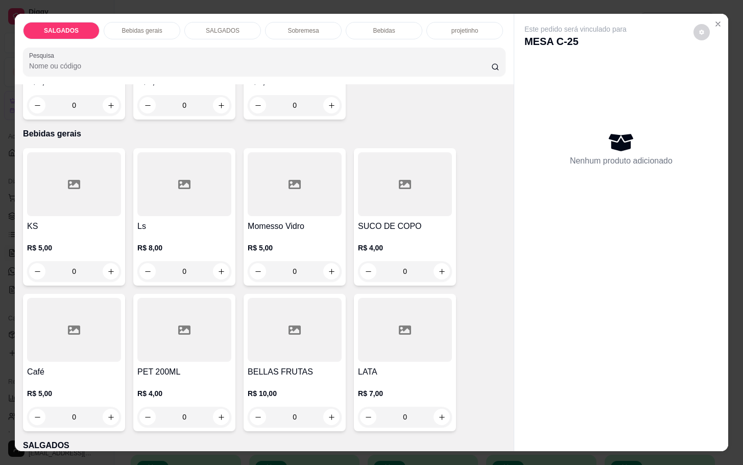
scroll to position [306, 0]
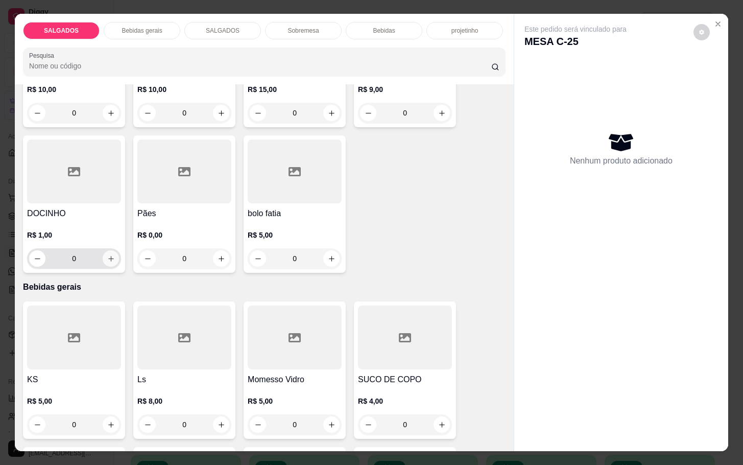
click at [96, 250] on input "0" at bounding box center [73, 258] width 57 height 20
click at [103, 253] on button "increase-product-quantity" at bounding box center [111, 259] width 16 height 16
click at [107, 255] on icon "increase-product-quantity" at bounding box center [111, 259] width 8 height 8
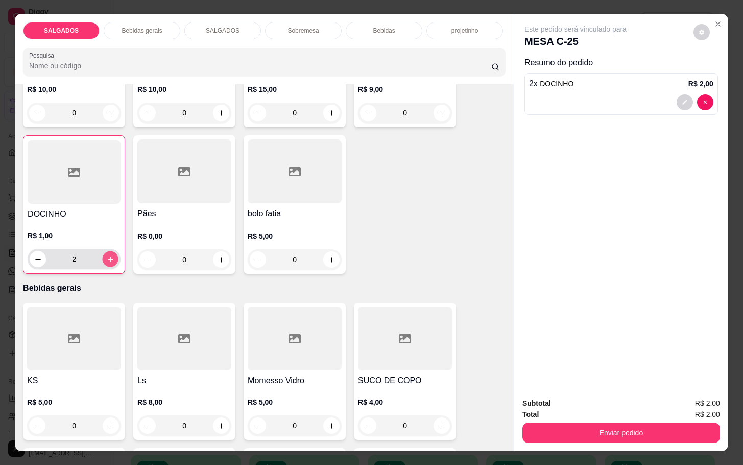
click at [107, 255] on icon "increase-product-quantity" at bounding box center [111, 259] width 8 height 8
click at [92, 253] on div "3" at bounding box center [74, 259] width 89 height 20
click at [107, 255] on icon "increase-product-quantity" at bounding box center [111, 259] width 8 height 8
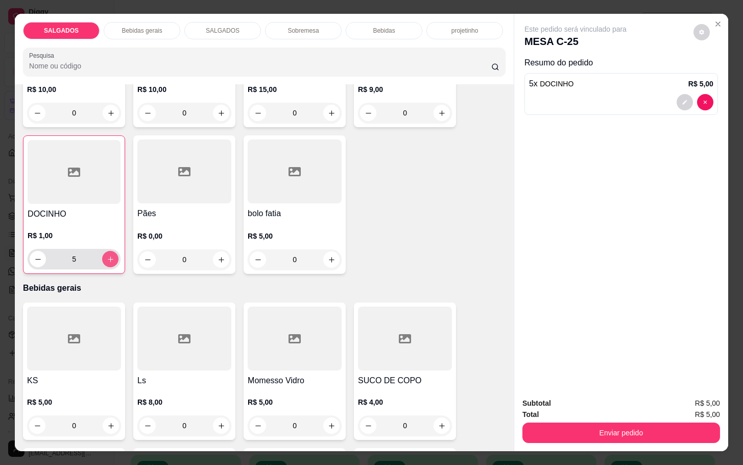
type input "6"
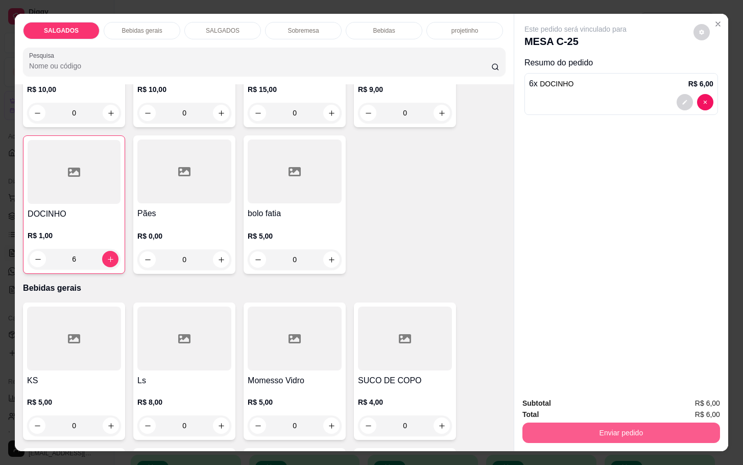
click at [577, 430] on button "Enviar pedido" at bounding box center [622, 432] width 198 height 20
click at [552, 403] on button "Não registrar e enviar pedido" at bounding box center [585, 401] width 103 height 19
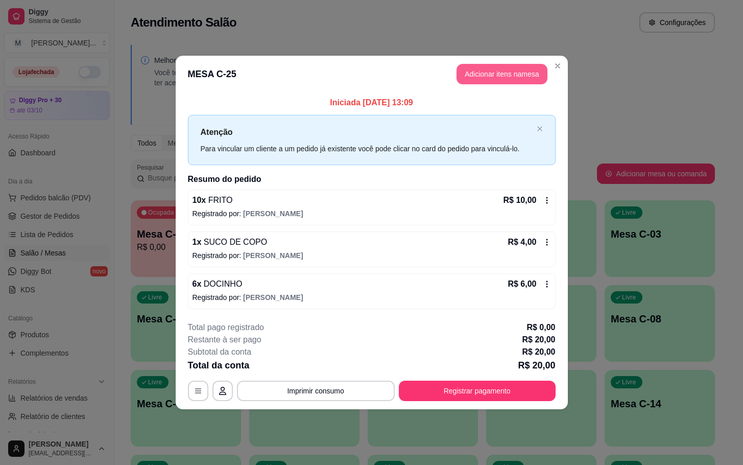
click at [485, 75] on button "Adicionar itens na mesa" at bounding box center [502, 74] width 91 height 20
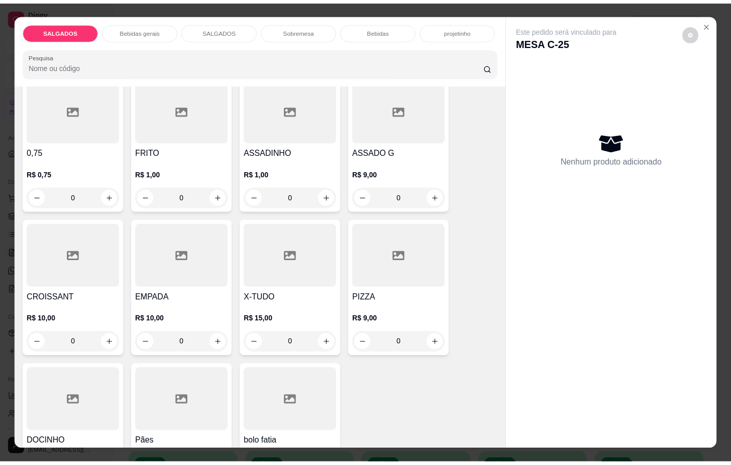
scroll to position [230, 0]
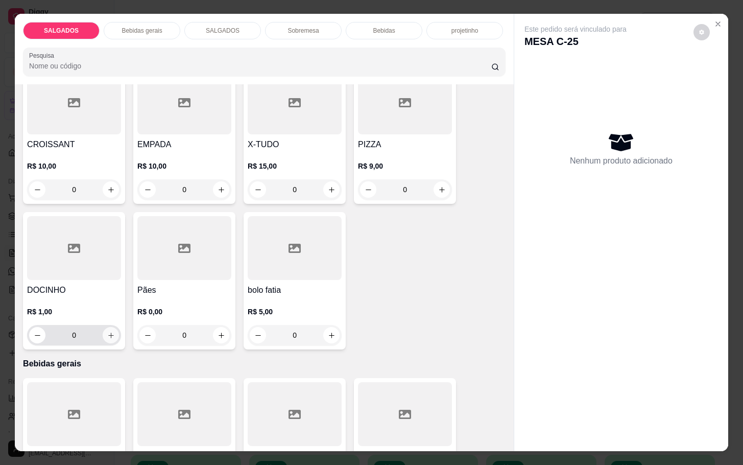
click at [104, 336] on button "increase-product-quantity" at bounding box center [111, 335] width 16 height 16
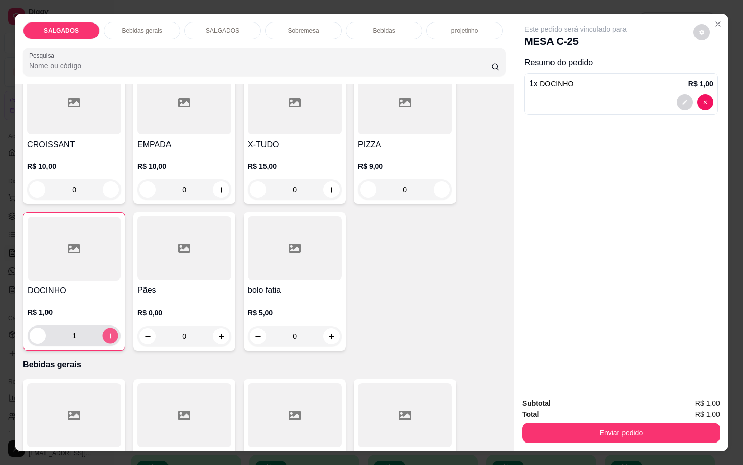
click at [104, 336] on button "increase-product-quantity" at bounding box center [111, 336] width 16 height 16
type input "2"
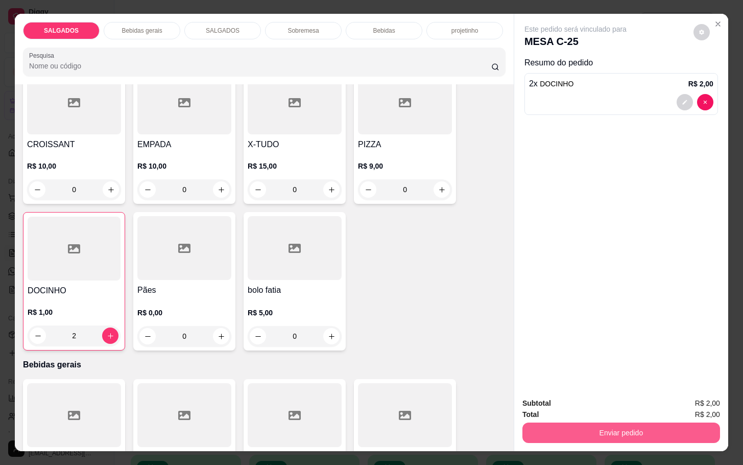
click at [541, 428] on button "Enviar pedido" at bounding box center [622, 432] width 198 height 20
click at [544, 402] on button "Não registrar e enviar pedido" at bounding box center [584, 401] width 111 height 20
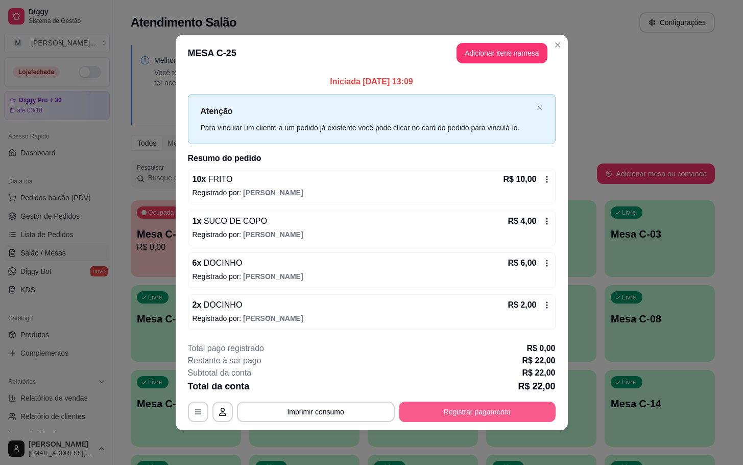
click at [429, 406] on button "Registrar pagamento" at bounding box center [477, 411] width 157 height 20
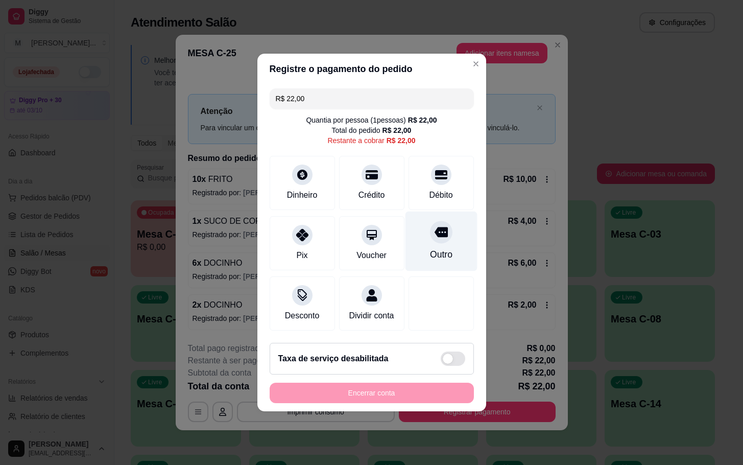
click at [420, 233] on div "Outro" at bounding box center [441, 241] width 72 height 60
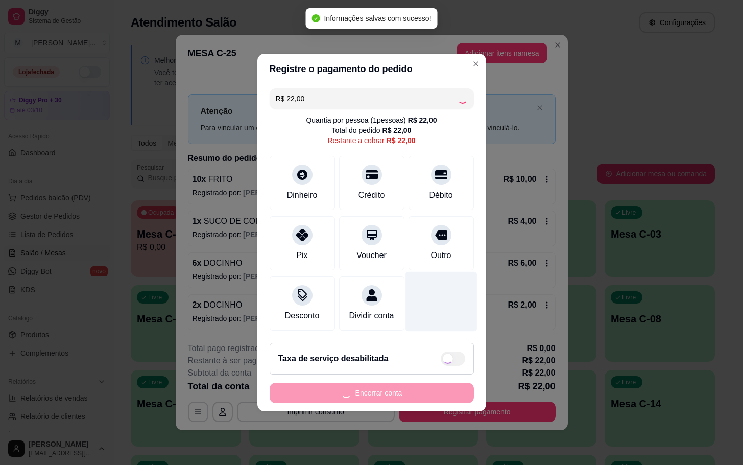
type input "R$ 0,00"
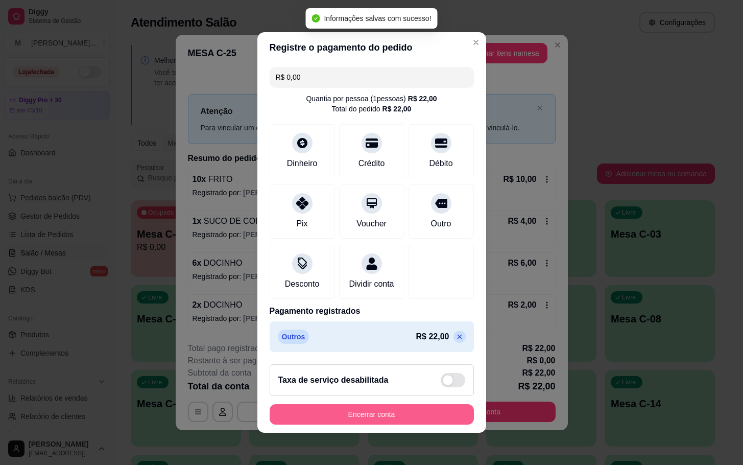
click at [405, 419] on button "Encerrar conta" at bounding box center [372, 414] width 204 height 20
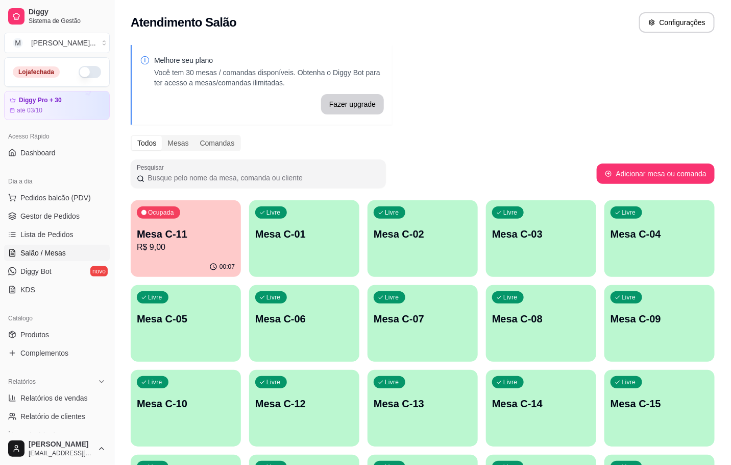
click at [165, 239] on p "Mesa C-11" at bounding box center [186, 234] width 98 height 14
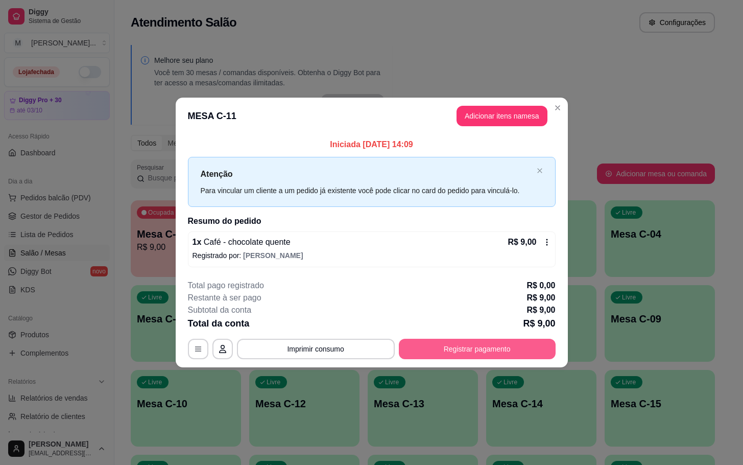
click at [475, 351] on button "Registrar pagamento" at bounding box center [477, 349] width 157 height 20
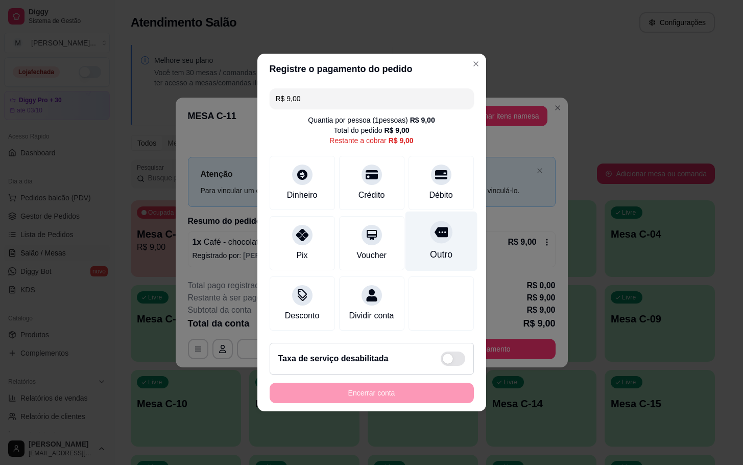
click at [433, 248] on div "Outro" at bounding box center [441, 254] width 22 height 13
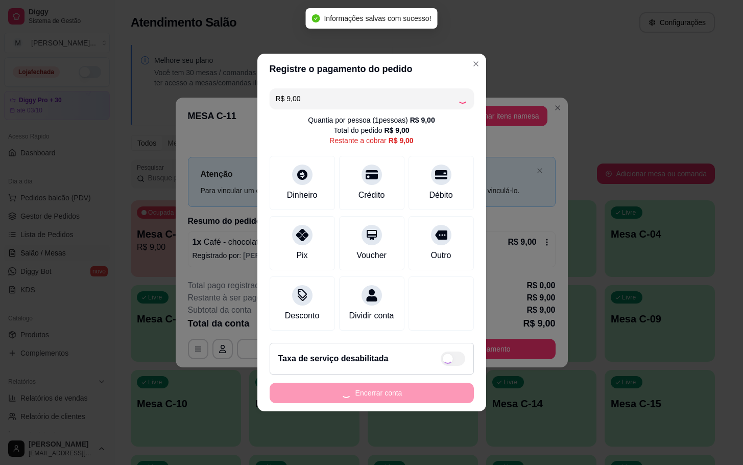
type input "R$ 0,00"
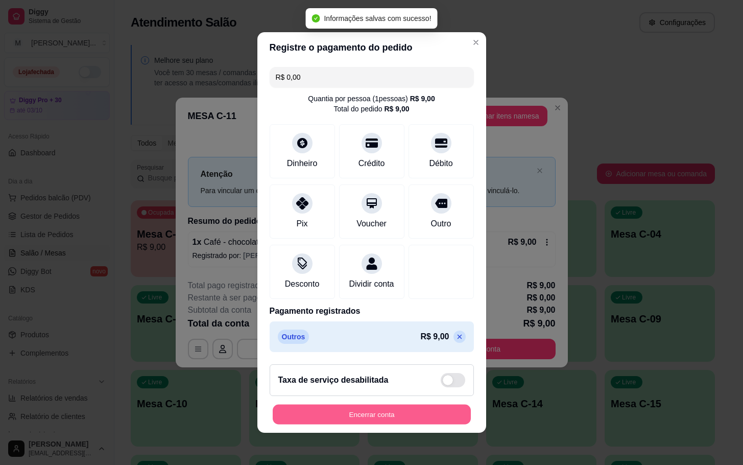
click at [388, 424] on button "Encerrar conta" at bounding box center [372, 415] width 198 height 20
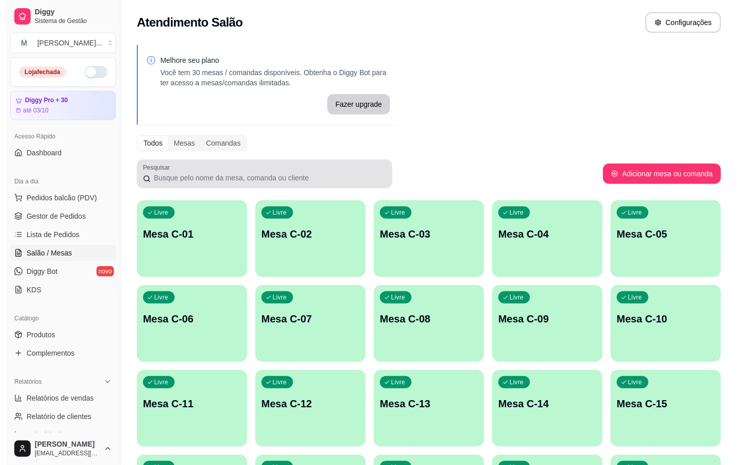
scroll to position [277, 0]
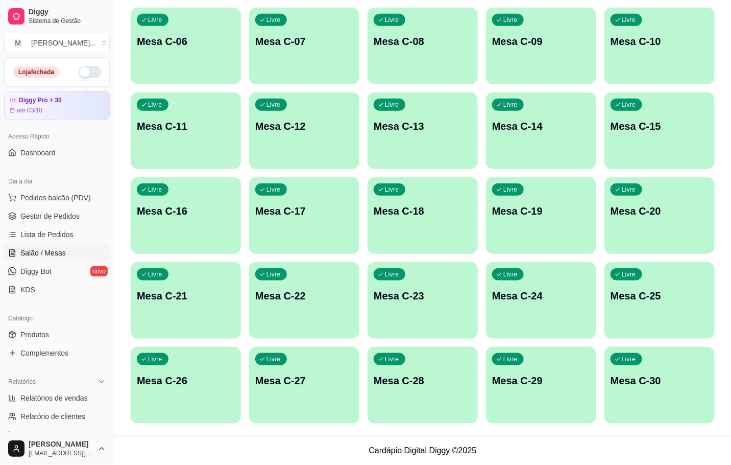
click at [290, 401] on div "Livre Mesa C-27" at bounding box center [304, 379] width 110 height 64
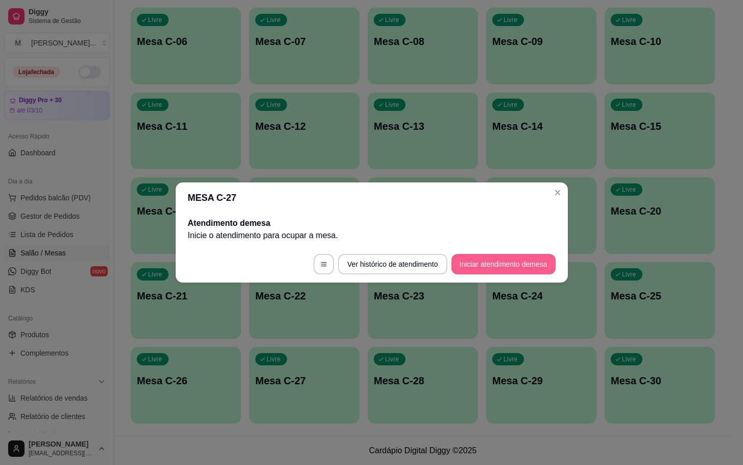
click at [512, 266] on button "Iniciar atendimento de mesa" at bounding box center [504, 264] width 104 height 20
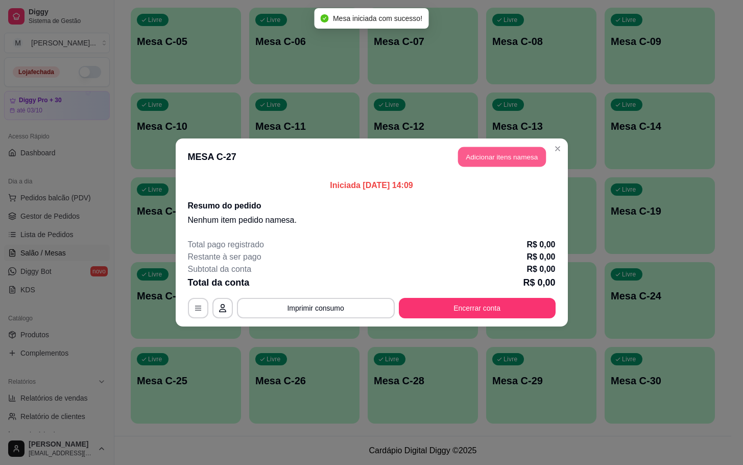
click at [490, 157] on button "Adicionar itens na mesa" at bounding box center [502, 157] width 88 height 20
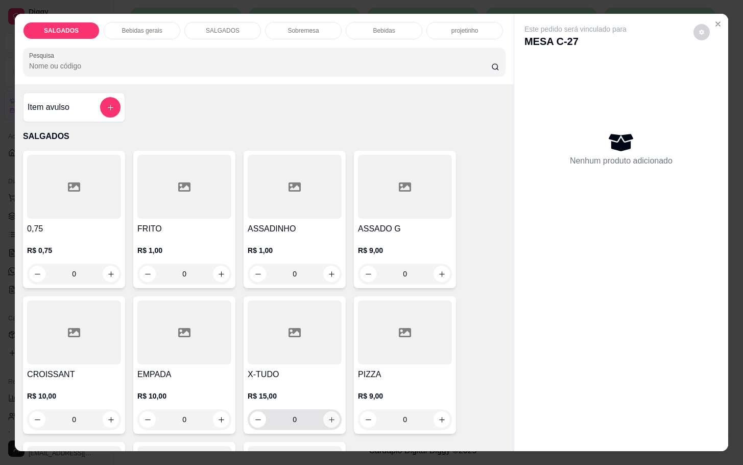
click at [330, 418] on button "increase-product-quantity" at bounding box center [331, 419] width 16 height 16
type input "1"
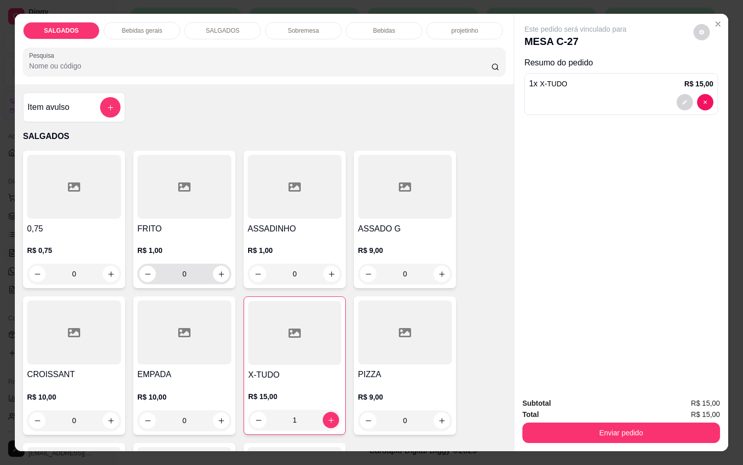
click at [196, 273] on input "0" at bounding box center [184, 274] width 57 height 20
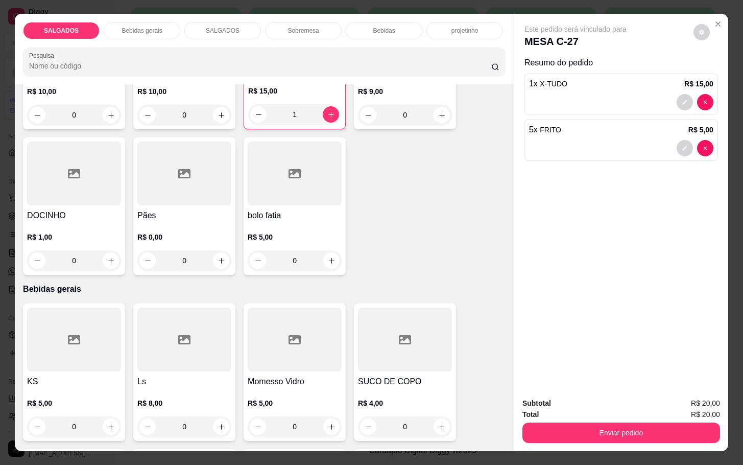
scroll to position [536, 0]
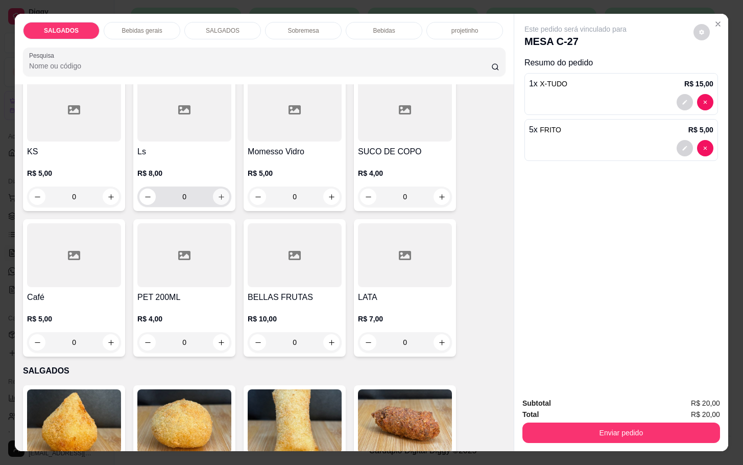
type input "5"
click at [220, 196] on button "increase-product-quantity" at bounding box center [221, 196] width 16 height 16
type input "1"
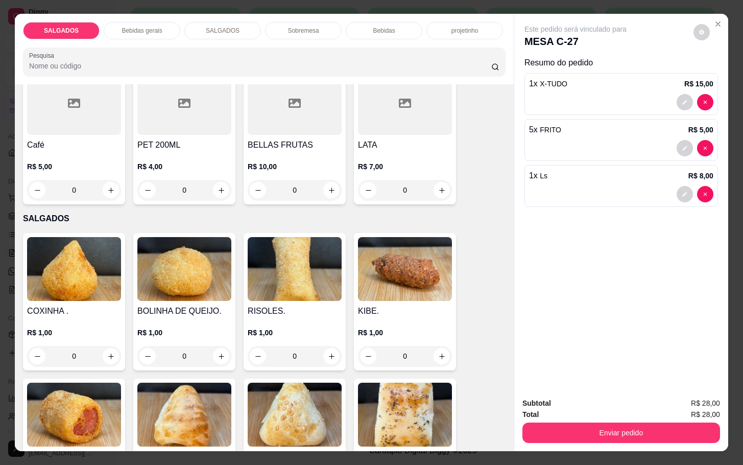
scroll to position [460, 0]
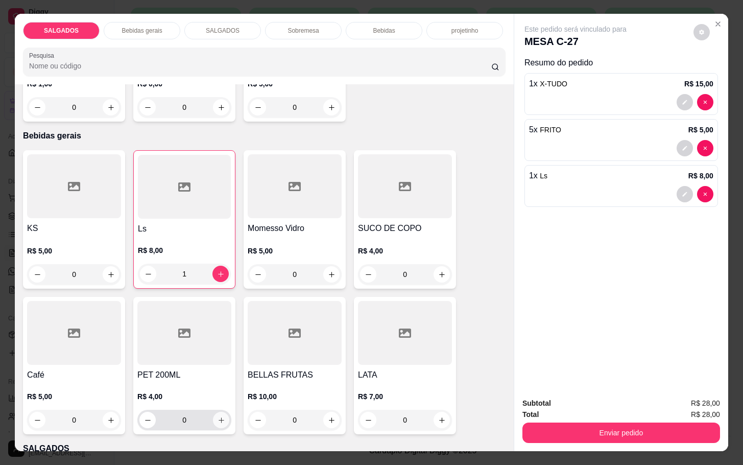
click at [218, 416] on icon "increase-product-quantity" at bounding box center [222, 420] width 8 height 8
type input "1"
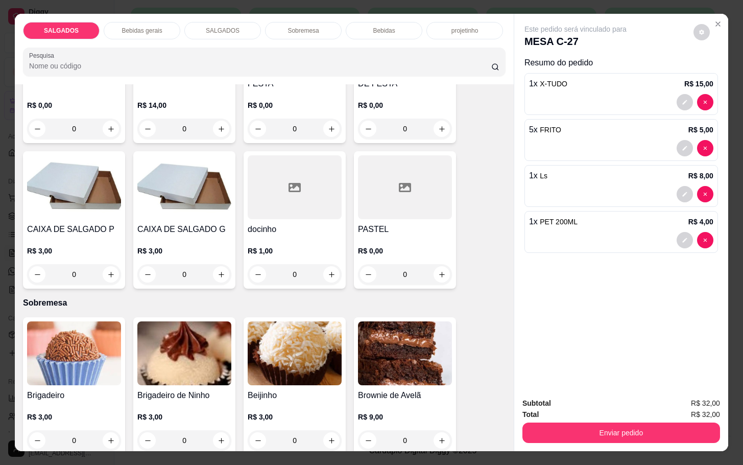
scroll to position [1609, 0]
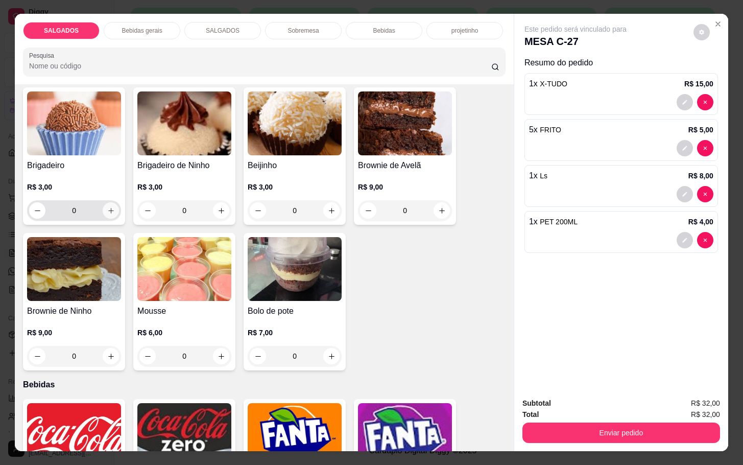
click at [103, 202] on button "increase-product-quantity" at bounding box center [111, 210] width 16 height 16
type input "1"
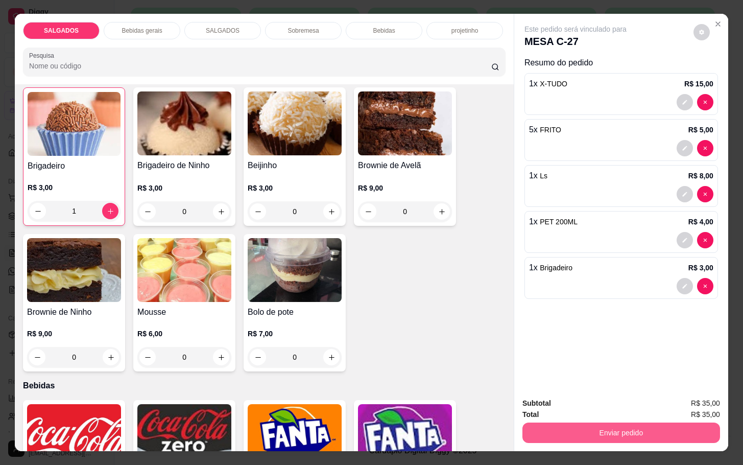
click at [601, 429] on button "Enviar pedido" at bounding box center [622, 432] width 198 height 20
click at [592, 401] on button "Não registrar e enviar pedido" at bounding box center [585, 401] width 103 height 19
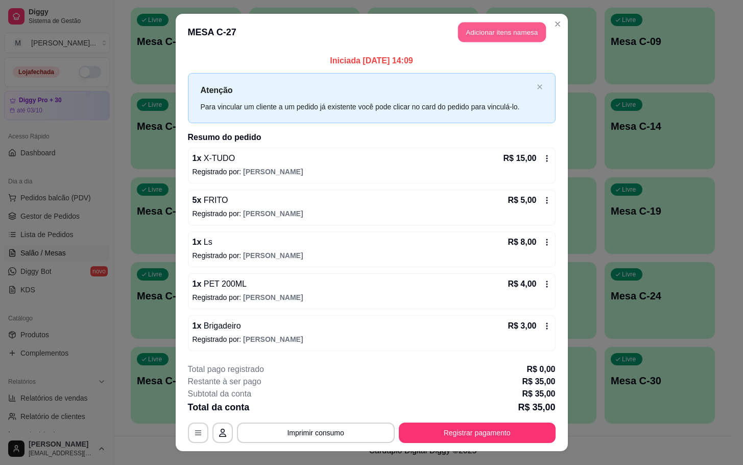
click at [477, 34] on button "Adicionar itens na mesa" at bounding box center [502, 32] width 88 height 20
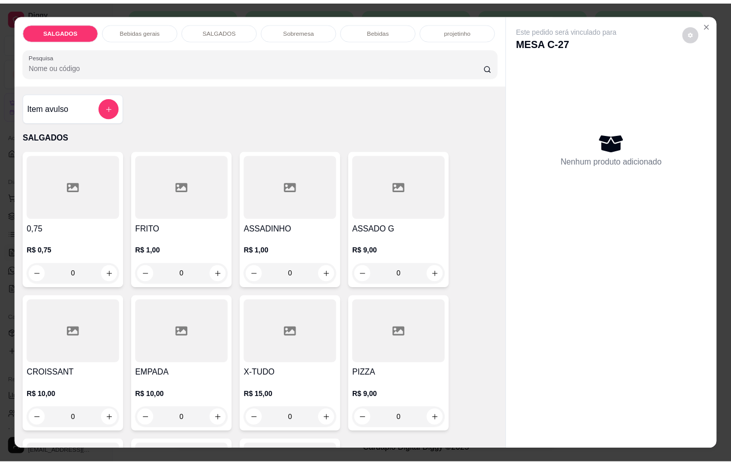
scroll to position [153, 0]
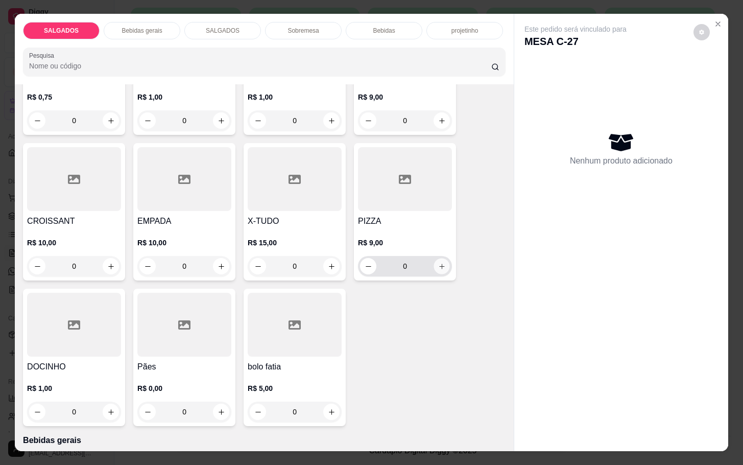
click at [438, 263] on icon "increase-product-quantity" at bounding box center [442, 267] width 8 height 8
type input "1"
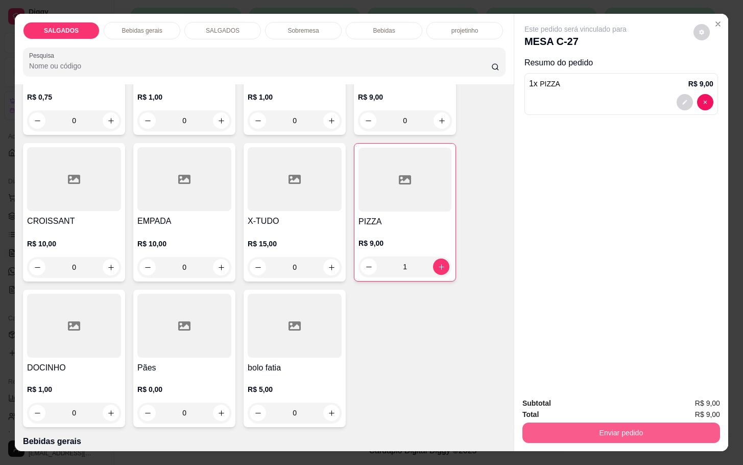
click at [628, 434] on button "Enviar pedido" at bounding box center [622, 432] width 198 height 20
click at [618, 402] on button "Não registrar e enviar pedido" at bounding box center [586, 401] width 106 height 19
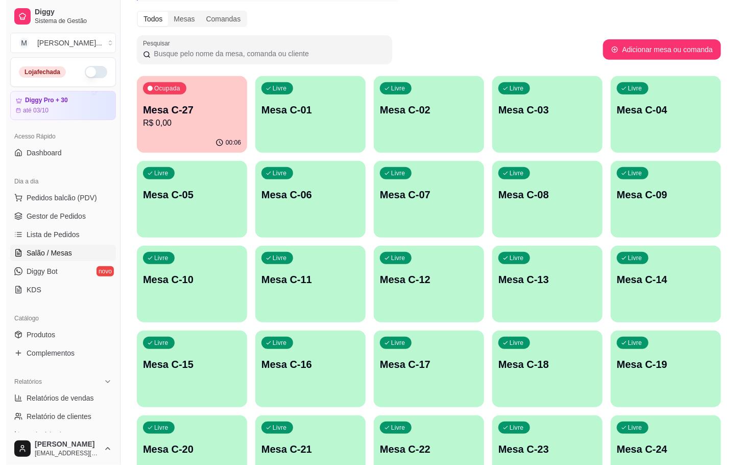
scroll to position [48, 0]
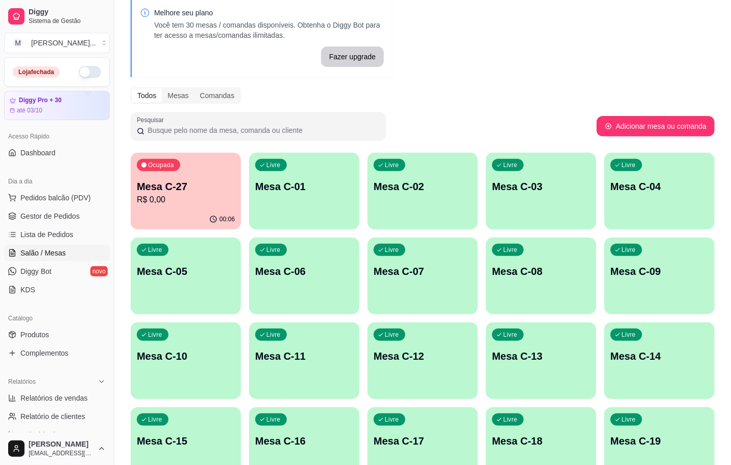
click at [204, 177] on div "Ocupada Mesa C-27 R$ 0,00" at bounding box center [186, 181] width 110 height 57
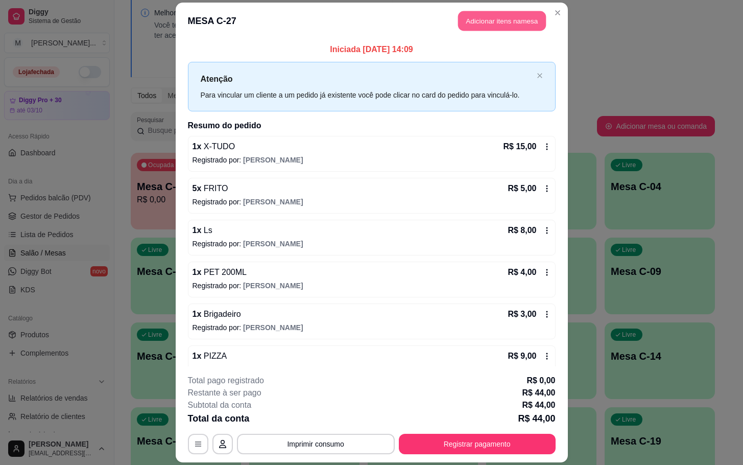
click at [506, 25] on button "Adicionar itens na mesa" at bounding box center [502, 21] width 88 height 20
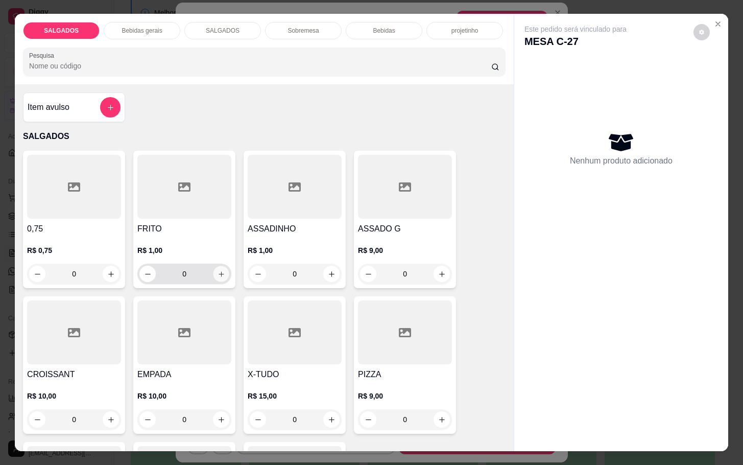
click at [213, 275] on button "increase-product-quantity" at bounding box center [221, 274] width 16 height 16
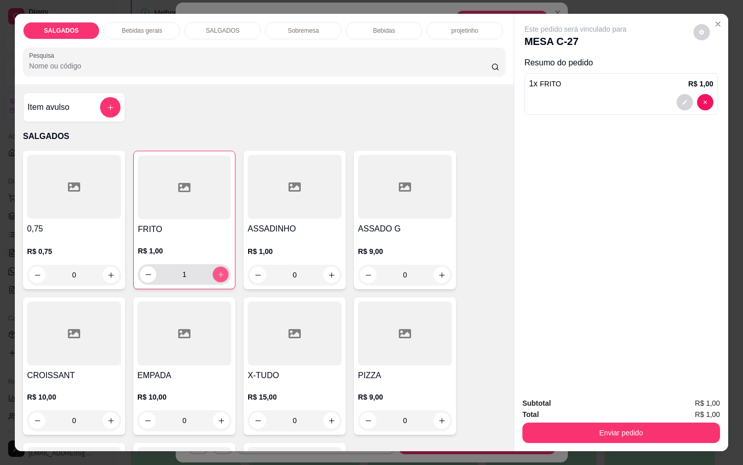
click at [213, 275] on button "increase-product-quantity" at bounding box center [221, 275] width 16 height 16
click at [144, 274] on button "decrease-product-quantity" at bounding box center [148, 274] width 16 height 16
click at [149, 276] on div "1" at bounding box center [184, 274] width 89 height 20
type input "0"
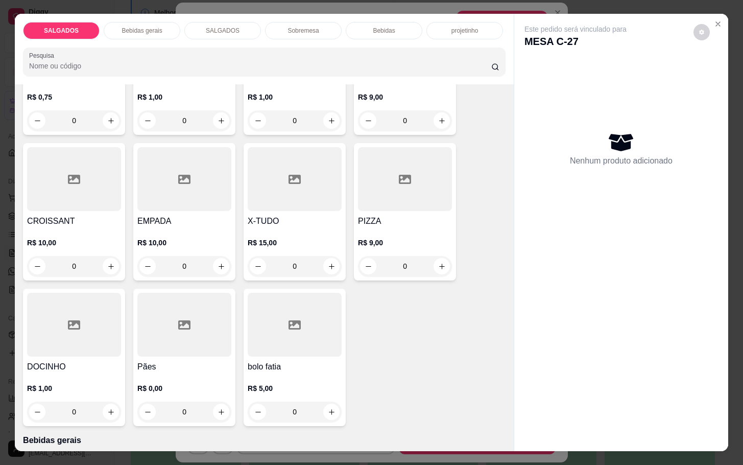
scroll to position [230, 0]
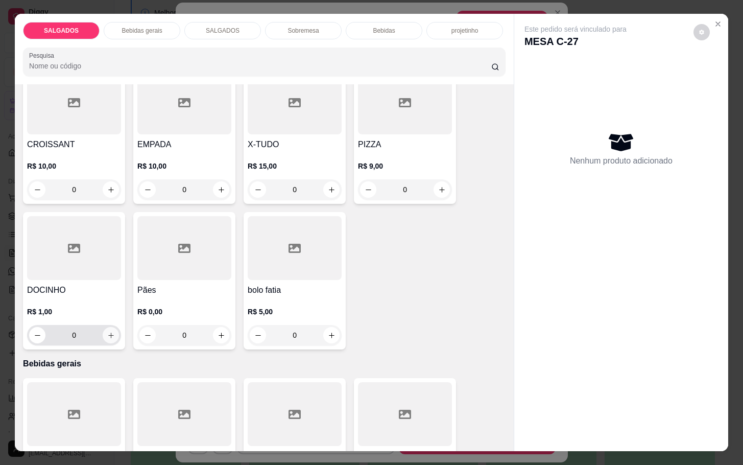
click at [109, 329] on button "increase-product-quantity" at bounding box center [111, 335] width 16 height 16
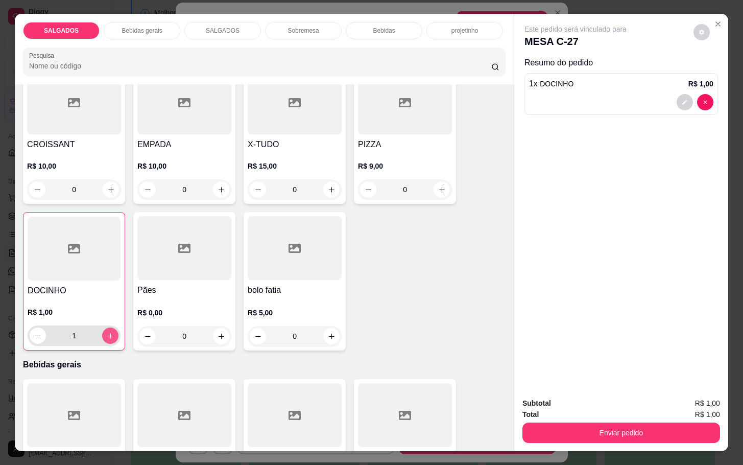
click at [108, 332] on icon "increase-product-quantity" at bounding box center [111, 336] width 8 height 8
type input "4"
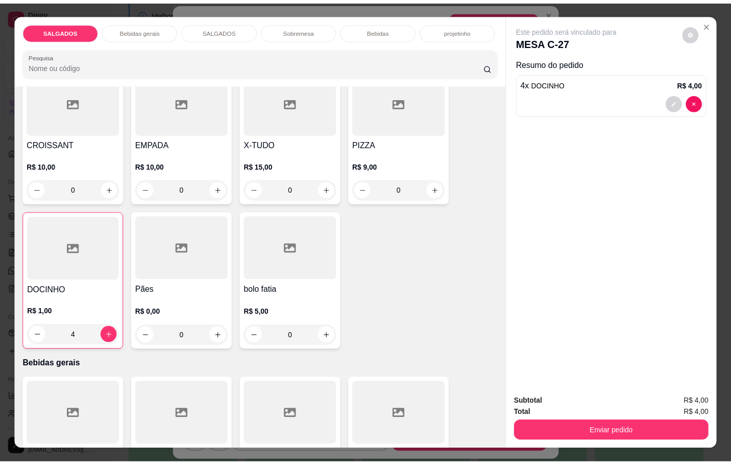
scroll to position [0, 0]
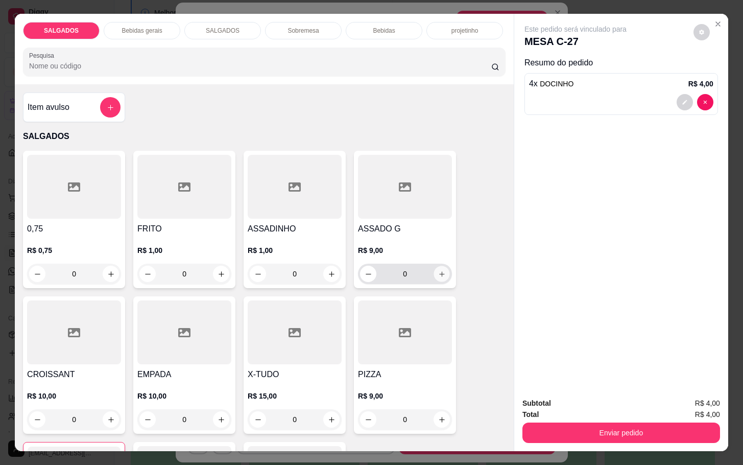
click at [438, 270] on icon "increase-product-quantity" at bounding box center [442, 274] width 8 height 8
type input "1"
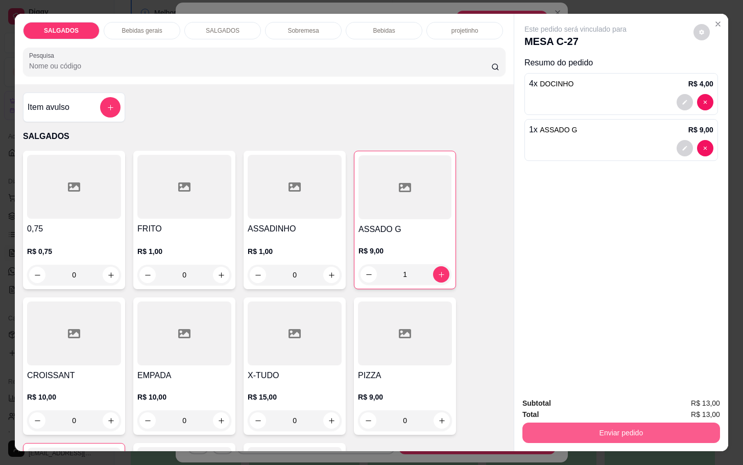
click at [593, 426] on button "Enviar pedido" at bounding box center [622, 432] width 198 height 20
click at [581, 407] on button "Não registrar e enviar pedido" at bounding box center [586, 401] width 106 height 19
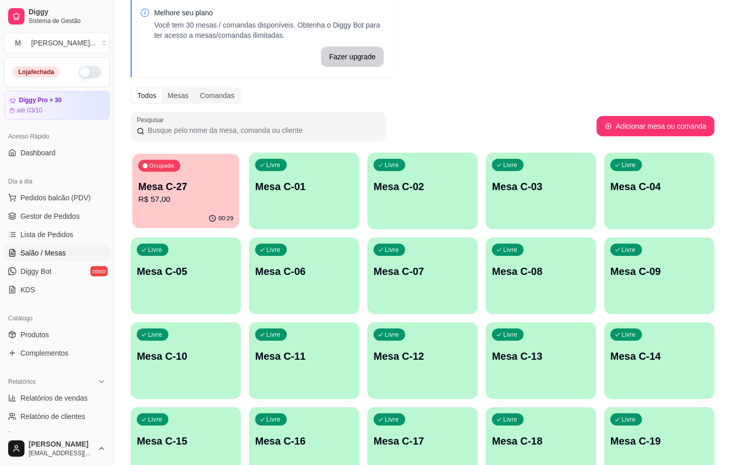
click at [147, 209] on div "00:29" at bounding box center [185, 218] width 107 height 19
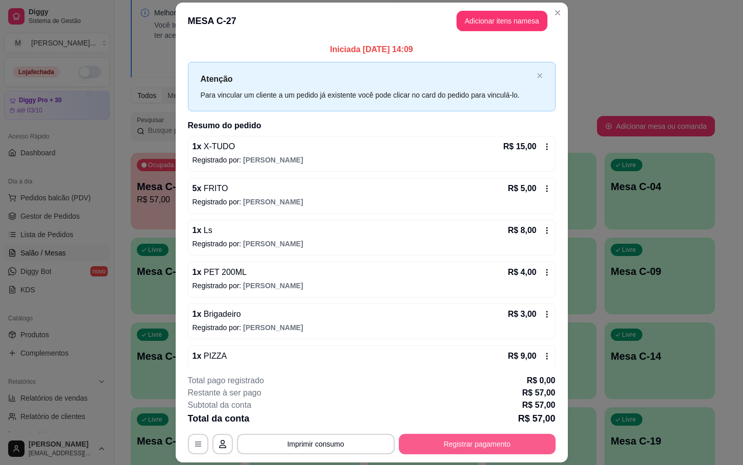
click at [463, 443] on button "Registrar pagamento" at bounding box center [477, 444] width 157 height 20
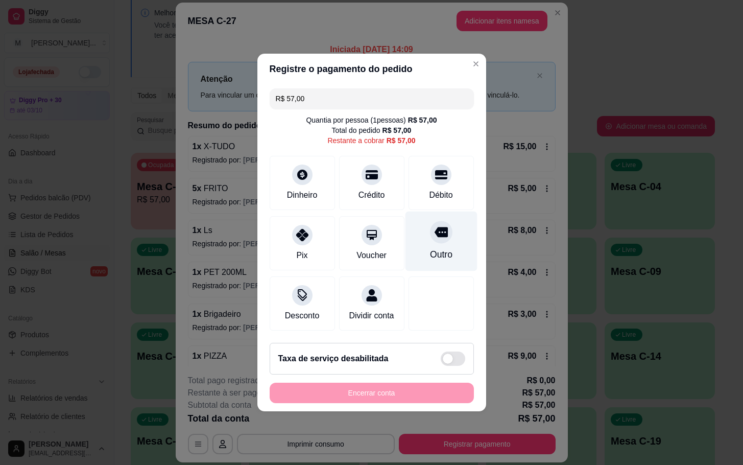
drag, startPoint x: 413, startPoint y: 227, endPoint x: 430, endPoint y: 262, distance: 39.1
click at [413, 229] on div "Outro" at bounding box center [441, 241] width 72 height 60
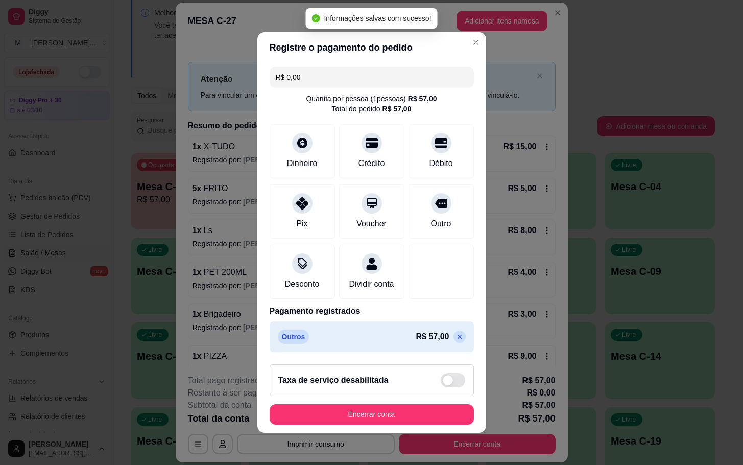
type input "R$ 0,00"
click at [396, 433] on footer "Taxa de serviço desabilitada Encerrar conta" at bounding box center [371, 394] width 229 height 77
click at [394, 417] on button "Encerrar conta" at bounding box center [372, 415] width 198 height 20
